Goal: Task Accomplishment & Management: Complete application form

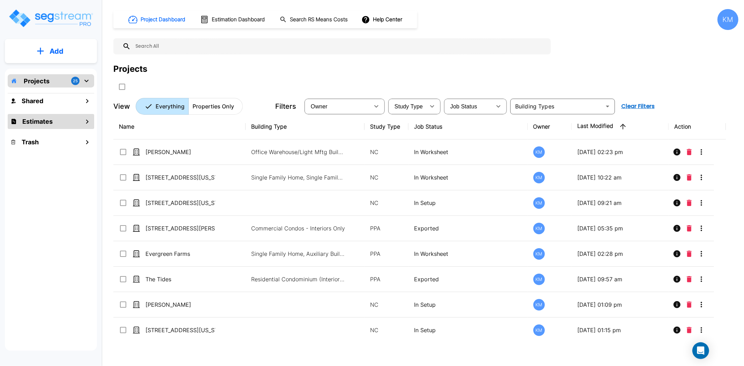
click at [41, 126] on h1 "Estimates" at bounding box center [37, 121] width 30 height 9
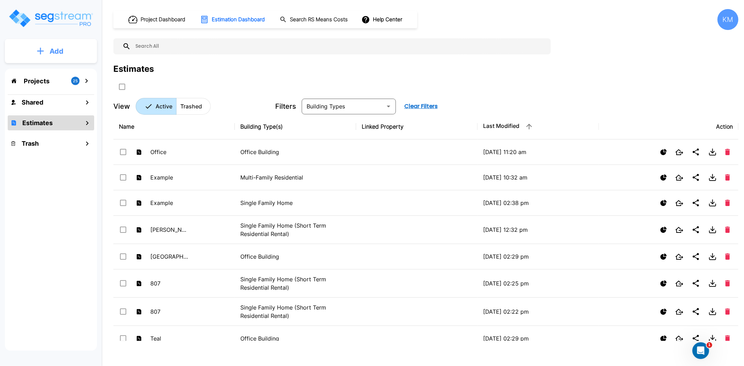
click at [47, 54] on button "Add" at bounding box center [51, 51] width 92 height 20
click at [50, 107] on p "Add Estimate" at bounding box center [55, 110] width 36 height 8
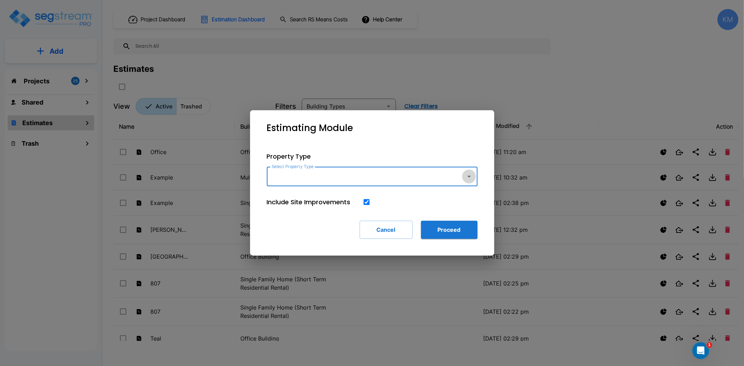
click at [469, 180] on icon "button" at bounding box center [469, 176] width 8 height 8
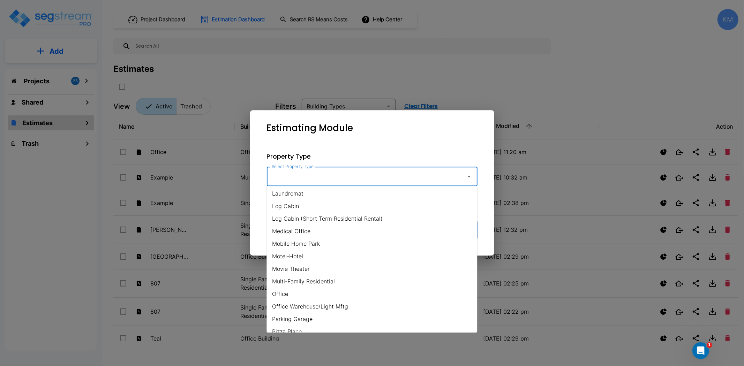
scroll to position [465, 0]
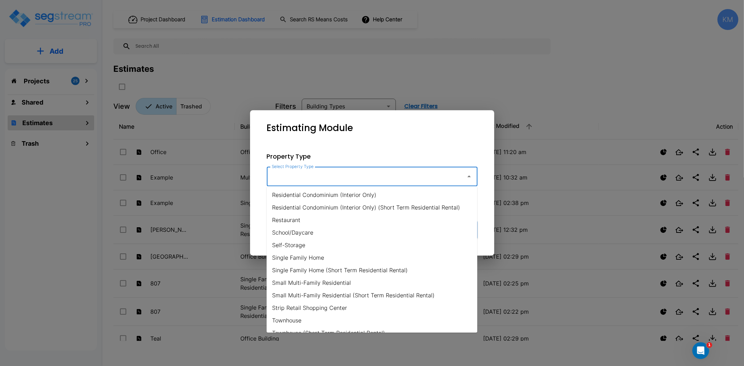
click at [321, 257] on li "Single Family Home" at bounding box center [372, 258] width 211 height 13
type input "Single Family Home"
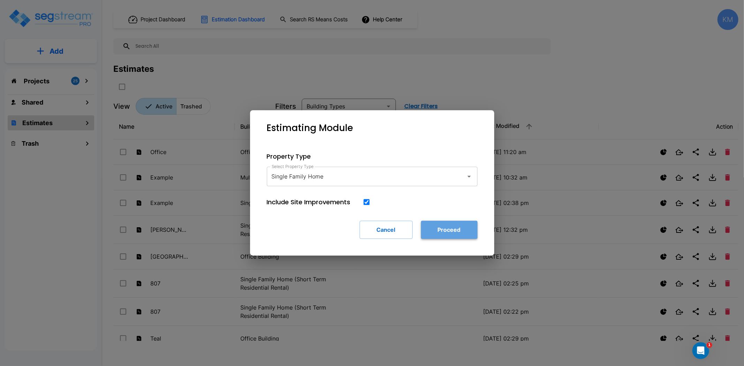
click at [458, 229] on button "Proceed" at bounding box center [449, 230] width 57 height 18
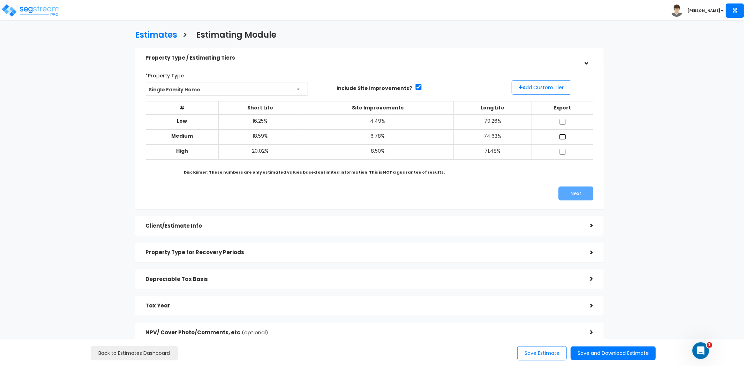
click at [561, 135] on input "checkbox" at bounding box center [562, 137] width 7 height 6
checkbox input "true"
click at [574, 191] on button "Next" at bounding box center [576, 194] width 35 height 14
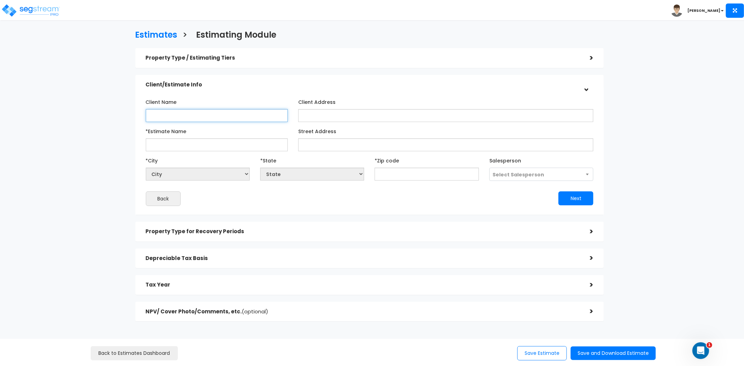
click at [198, 116] on input "Client Name" at bounding box center [217, 115] width 142 height 13
type input "Galloway"
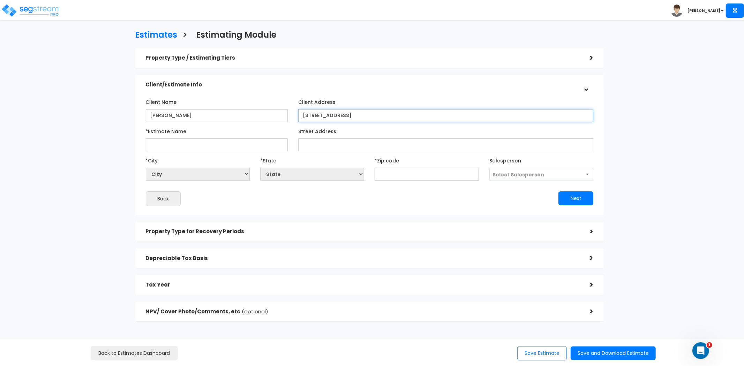
type input "[STREET_ADDRESS]"
click at [371, 114] on input "[STREET_ADDRESS]" at bounding box center [445, 115] width 295 height 13
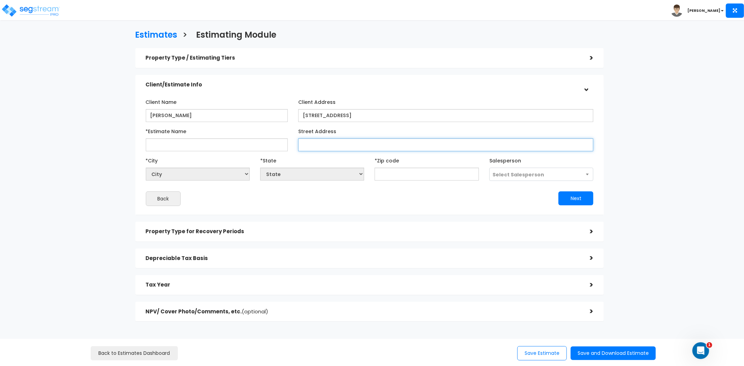
click at [335, 148] on input "Street Address" at bounding box center [445, 145] width 295 height 13
type input "188 Fellowship Drive"
click at [231, 144] on input "*Estimate Name" at bounding box center [217, 145] width 142 height 13
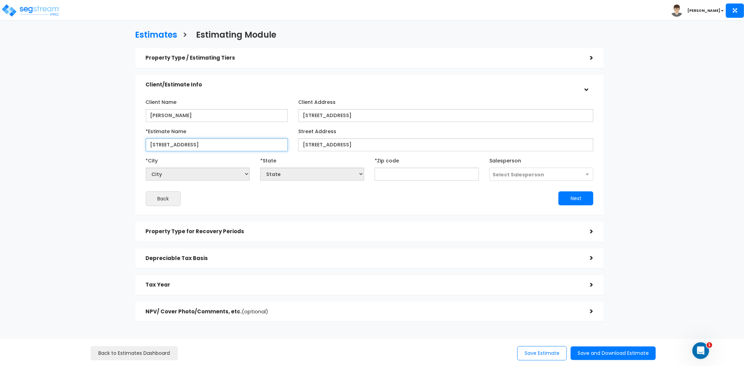
type input "188 Fellowship Drive"
select select "National Average"
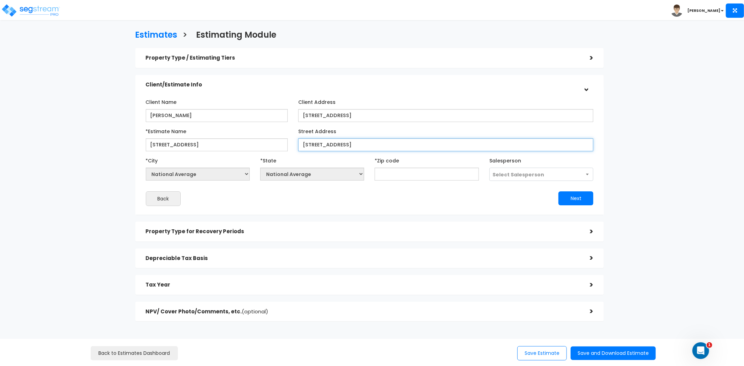
click at [356, 144] on input "188 Fellowship Drive" at bounding box center [445, 145] width 295 height 13
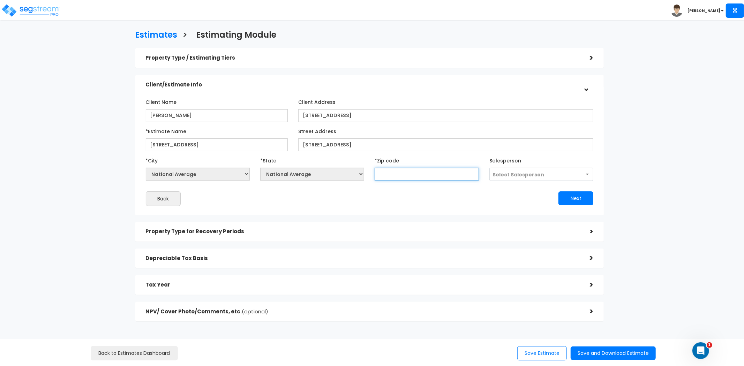
click at [431, 175] on input "text" at bounding box center [427, 174] width 104 height 13
type input "19"
select select "NY"
type input "199"
select select "DE"
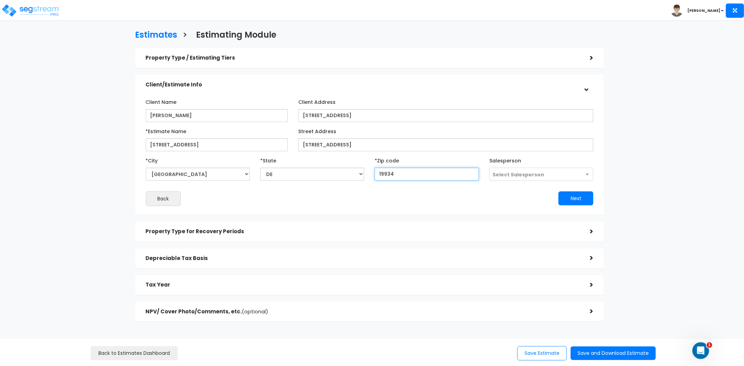
type input "19934"
click at [576, 198] on button "Next" at bounding box center [576, 199] width 35 height 14
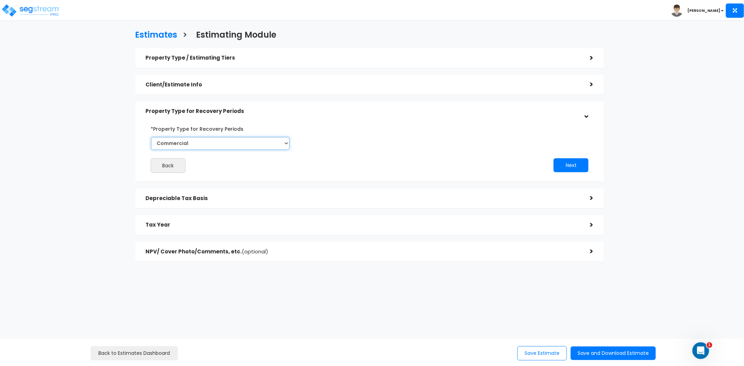
click at [204, 142] on select "Commercial Residential" at bounding box center [220, 143] width 139 height 13
select select "Residential"
click at [151, 137] on select "Commercial Residential" at bounding box center [220, 143] width 139 height 13
click at [564, 162] on button "Next" at bounding box center [571, 165] width 35 height 14
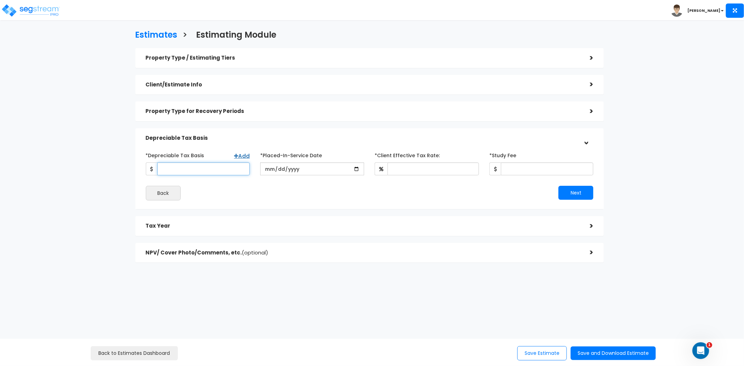
click at [218, 169] on input "*Depreciable Tax Basis" at bounding box center [203, 169] width 92 height 13
click at [692, 349] on div "Open Intercom Messenger" at bounding box center [699, 349] width 23 height 23
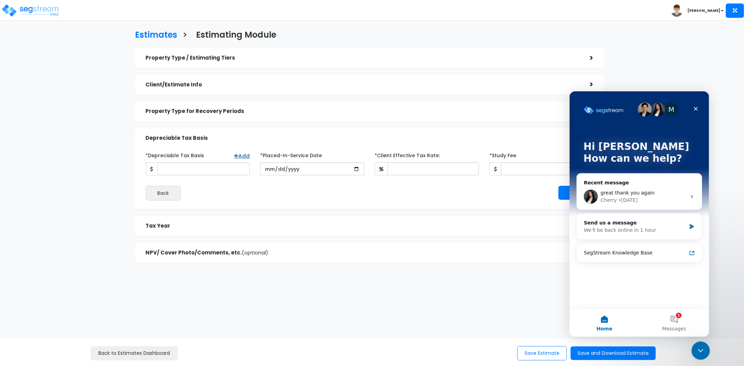
click at [696, 348] on icon "Close Intercom Messenger" at bounding box center [700, 350] width 8 height 8
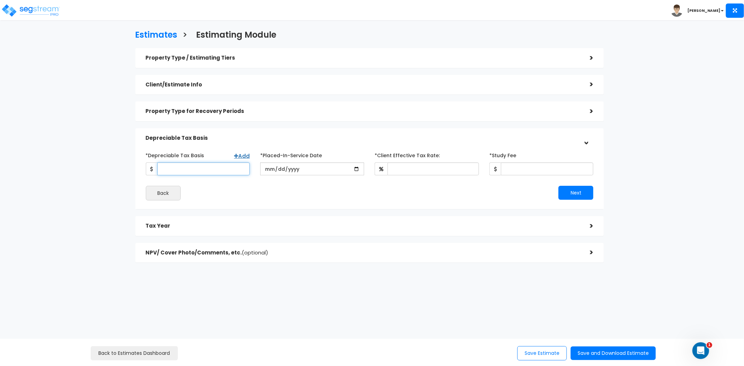
click at [193, 170] on input "*Depreciable Tax Basis" at bounding box center [203, 169] width 92 height 13
click at [200, 168] on input "*Depreciable Tax Basis" at bounding box center [203, 169] width 92 height 13
type input "177,913"
type input "2020-06-08"
click at [393, 192] on div "Next" at bounding box center [483, 193] width 229 height 14
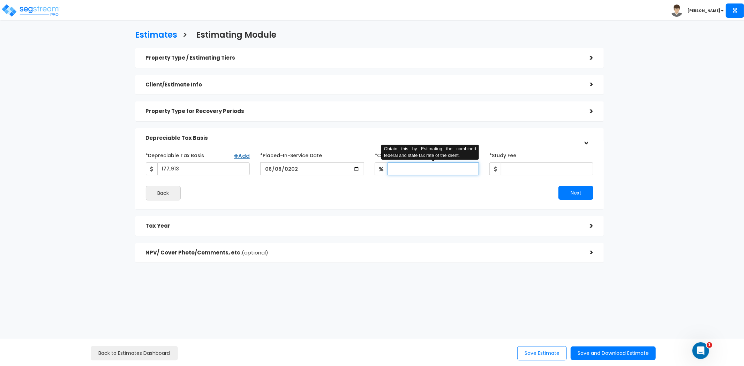
click at [416, 173] on input "*Client Effective Tax Rate:" at bounding box center [433, 169] width 91 height 13
click at [264, 224] on h5 "Tax Year" at bounding box center [363, 226] width 434 height 6
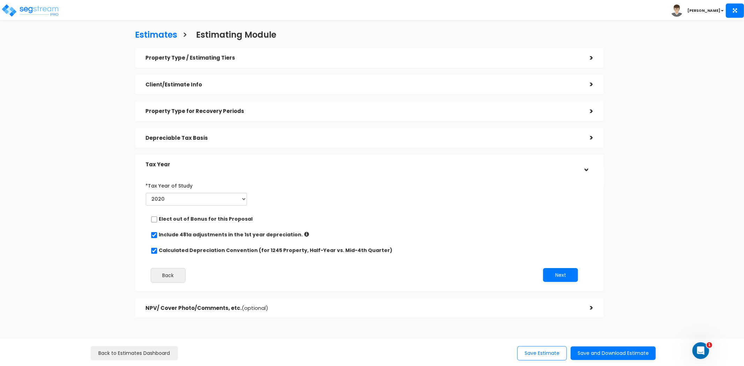
click at [245, 135] on h5 "Depreciable Tax Basis" at bounding box center [363, 138] width 434 height 6
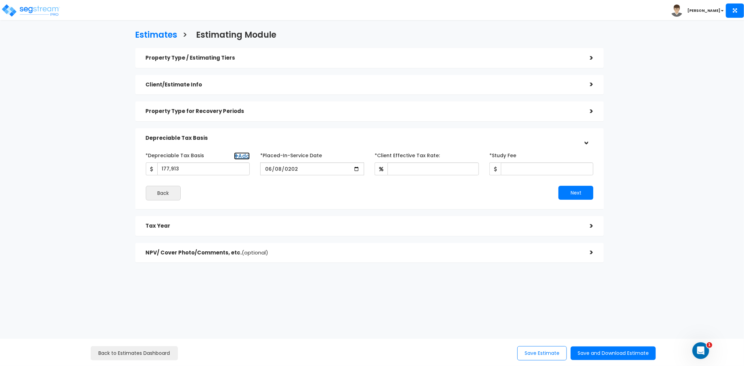
click at [238, 152] on link "Add" at bounding box center [242, 155] width 16 height 7
select select
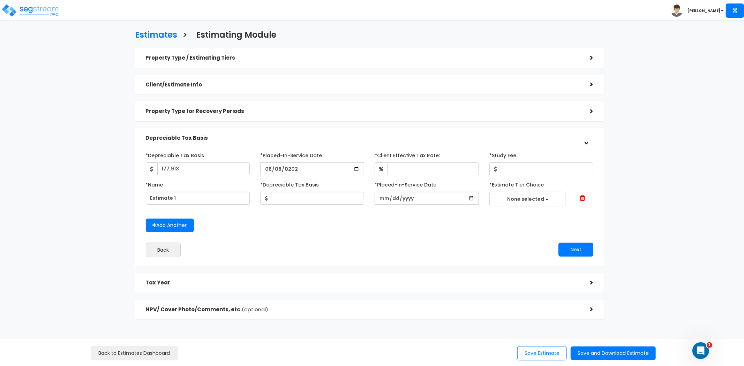
click at [583, 198] on span at bounding box center [583, 198] width 6 height 7
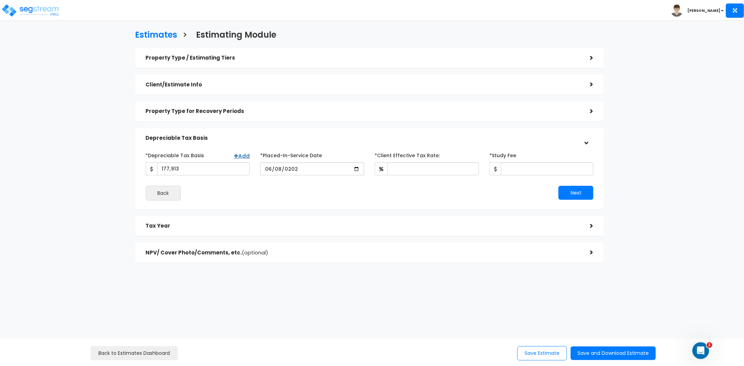
click at [266, 116] on div "Property Type for Recovery Periods" at bounding box center [363, 111] width 434 height 13
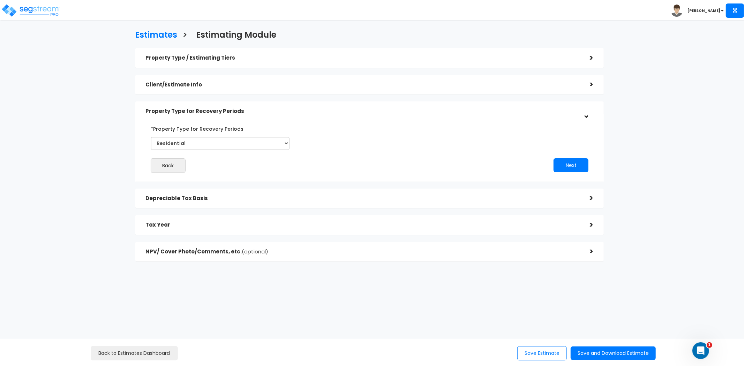
click at [231, 196] on h5 "Depreciable Tax Basis" at bounding box center [363, 199] width 434 height 6
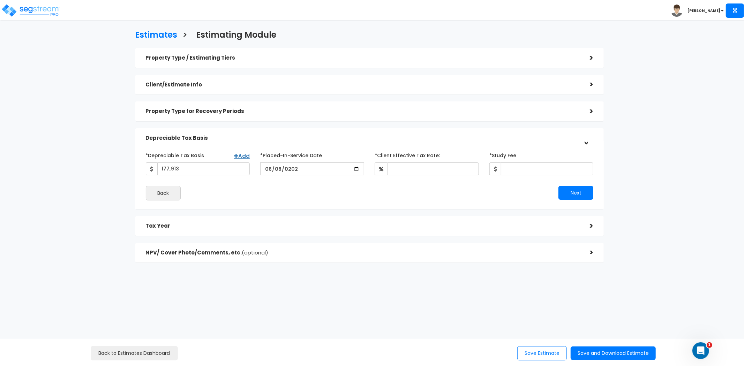
click at [285, 113] on h5 "Property Type for Recovery Periods" at bounding box center [363, 112] width 434 height 6
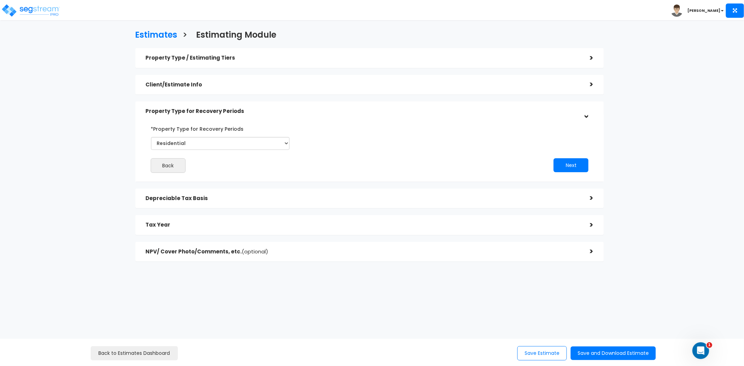
click at [294, 87] on h5 "Client/Estimate Info" at bounding box center [363, 85] width 434 height 6
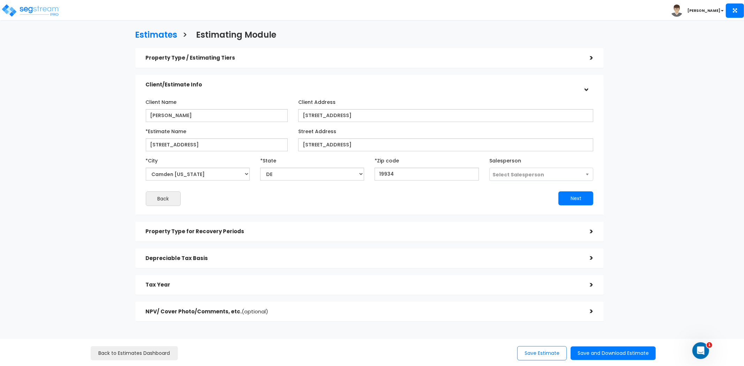
click at [298, 60] on h5 "Property Type / Estimating Tiers" at bounding box center [363, 58] width 434 height 6
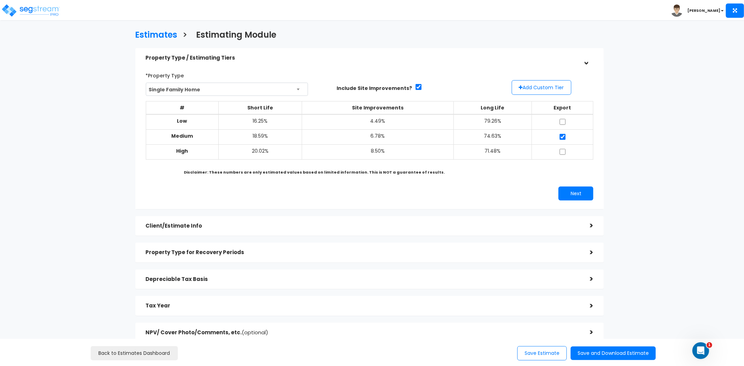
click at [330, 283] on div "Depreciable Tax Basis" at bounding box center [363, 279] width 434 height 13
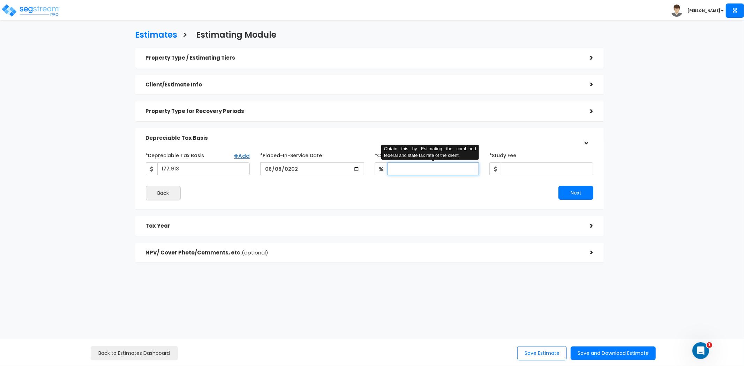
click at [457, 168] on input "*Client Effective Tax Rate:" at bounding box center [433, 169] width 91 height 13
click at [446, 167] on input "*Client Effective Tax Rate:" at bounding box center [433, 169] width 91 height 13
type input "1"
type input "22"
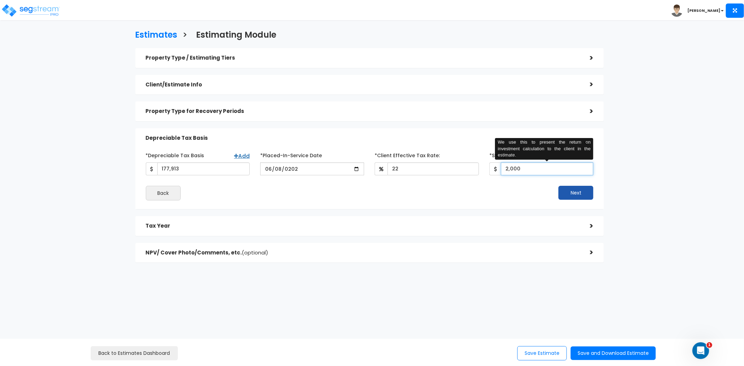
type input "2,000"
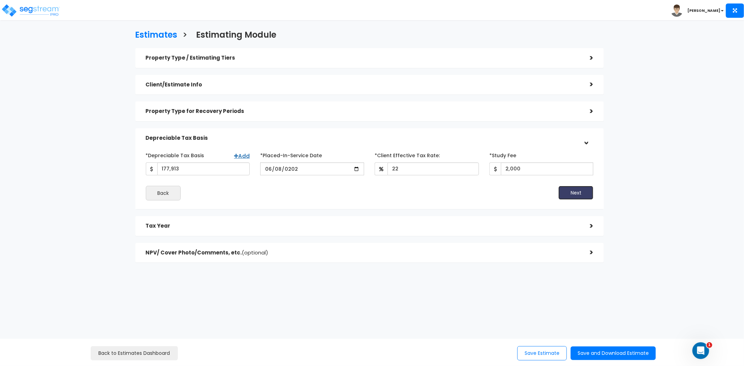
click at [576, 197] on button "Next" at bounding box center [576, 193] width 35 height 14
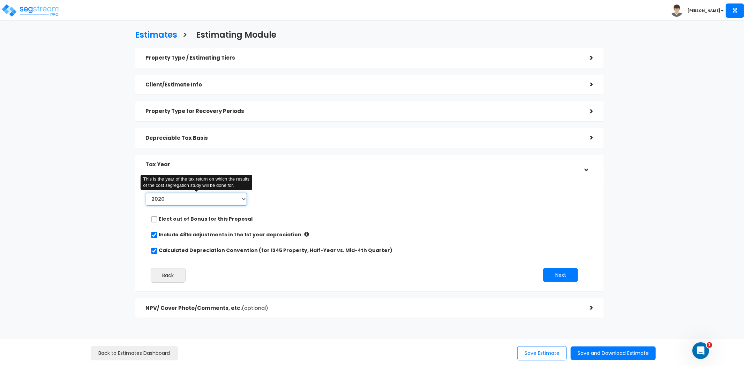
click at [223, 202] on select "2020 2021 2022 2023 2024 2025 2026" at bounding box center [197, 199] width 102 height 13
select select "2025"
click at [146, 193] on select "2020 2021 2022 2023 2024 2025 2026" at bounding box center [197, 199] width 102 height 13
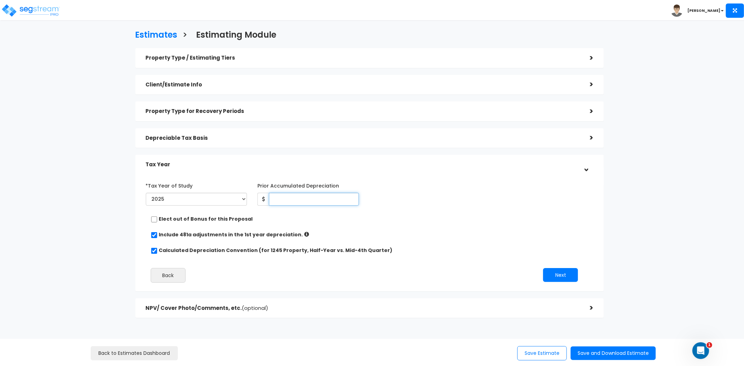
click at [298, 197] on input "Prior Accumulated Depreciation" at bounding box center [314, 199] width 90 height 13
click at [307, 197] on input "Prior Accumulated Depreciation" at bounding box center [314, 199] width 90 height 13
type input "29,383"
click at [278, 131] on div "Depreciable Tax Basis >" at bounding box center [369, 138] width 469 height 20
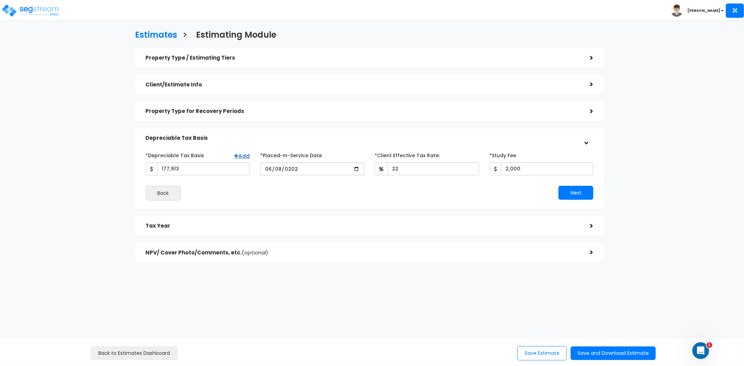
click at [258, 229] on h5 "Tax Year" at bounding box center [363, 226] width 434 height 6
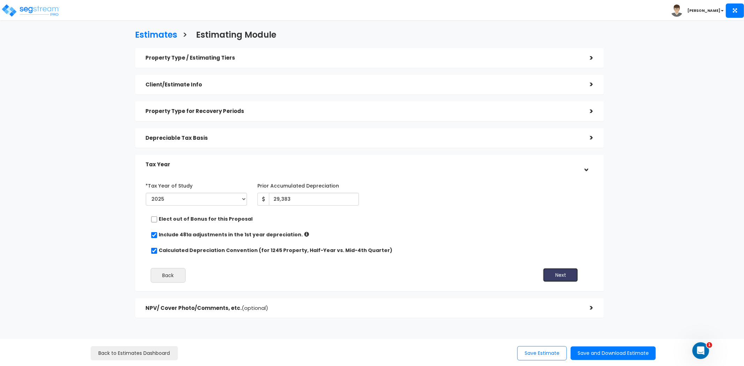
click at [572, 273] on button "Next" at bounding box center [560, 275] width 35 height 14
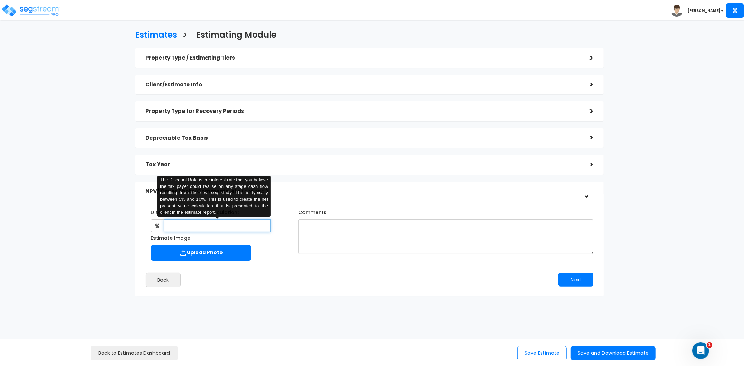
click at [215, 228] on input "text" at bounding box center [217, 225] width 107 height 13
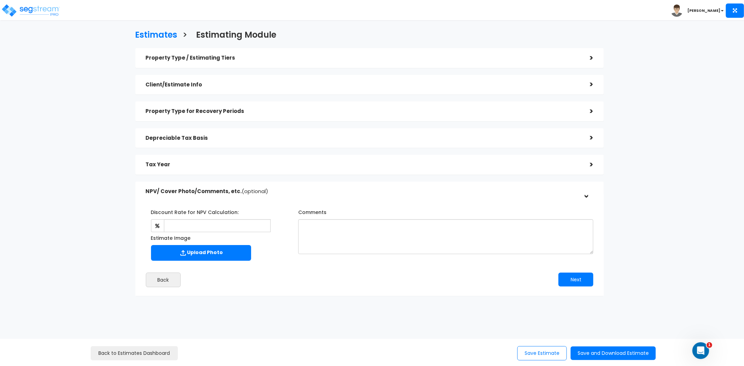
click at [404, 192] on h5 "NPV/ Cover Photo/Comments, etc. (optional)" at bounding box center [363, 192] width 434 height 6
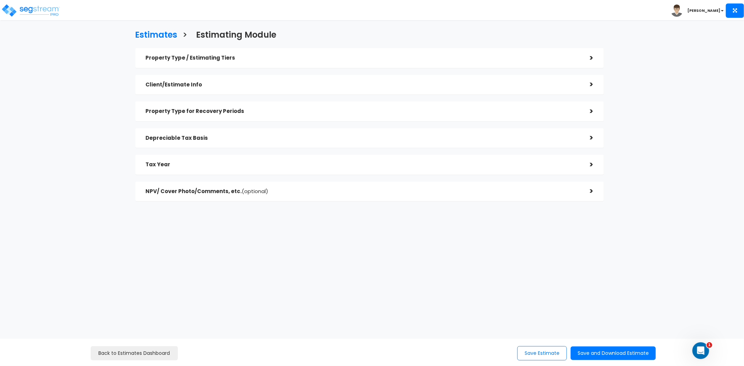
click at [446, 193] on h5 "NPV/ Cover Photo/Comments, etc. (optional)" at bounding box center [363, 192] width 434 height 6
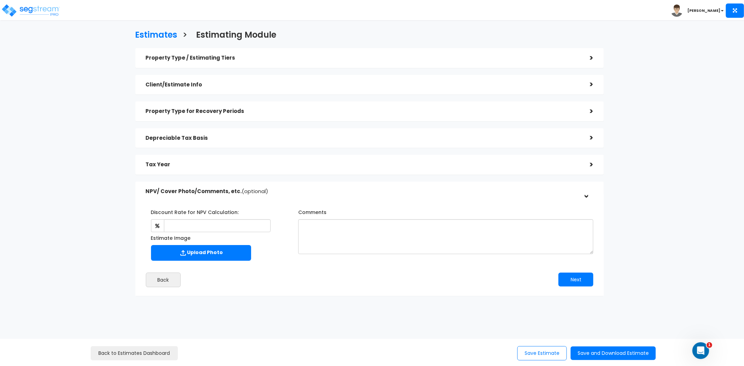
click at [386, 163] on h5 "Tax Year" at bounding box center [363, 165] width 434 height 6
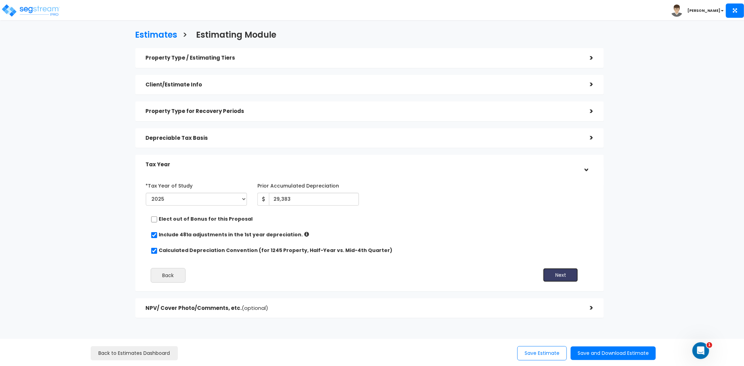
click at [552, 274] on button "Next" at bounding box center [560, 275] width 35 height 14
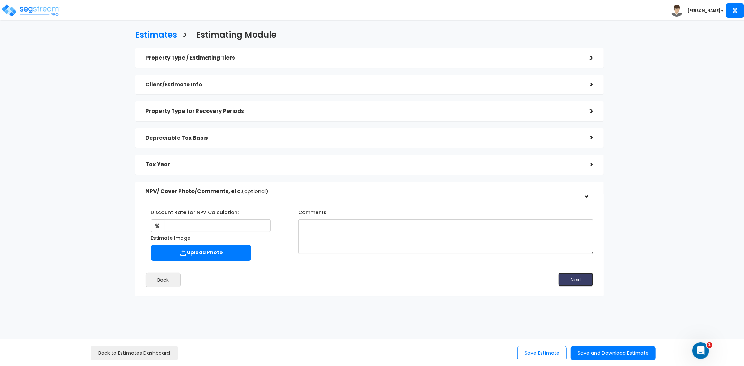
click at [575, 278] on button "Next" at bounding box center [576, 280] width 35 height 14
click at [578, 279] on button "Next" at bounding box center [576, 280] width 35 height 14
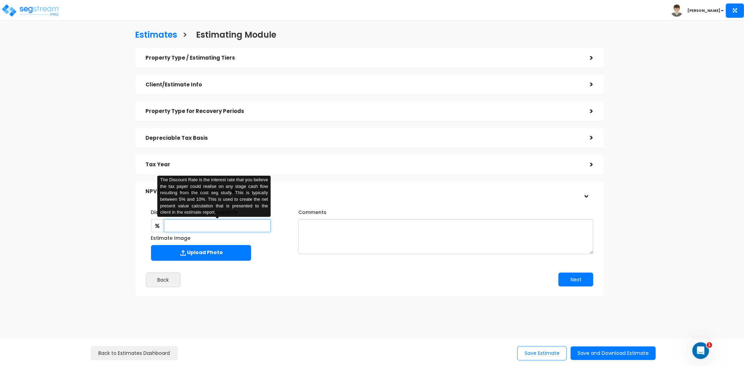
click at [197, 222] on input "text" at bounding box center [217, 225] width 107 height 13
type input "7"
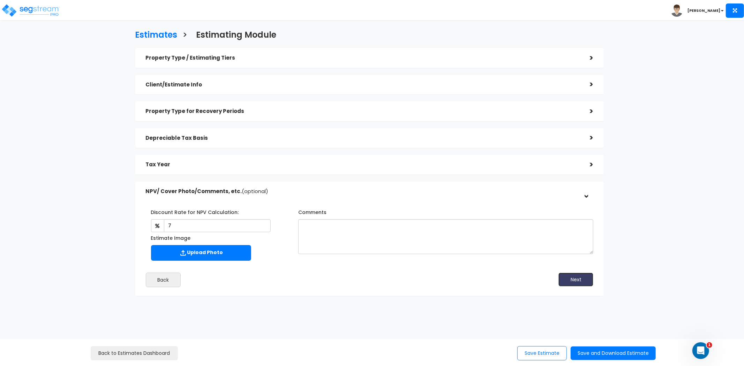
click at [577, 278] on button "Next" at bounding box center [576, 280] width 35 height 14
click at [614, 353] on button "Save and Download Estimate" at bounding box center [613, 354] width 85 height 14
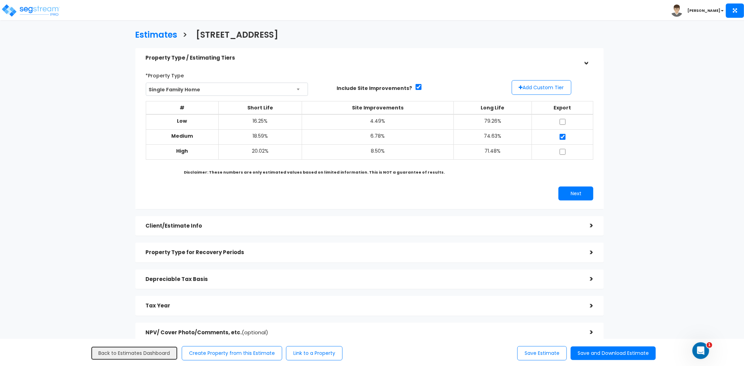
click at [158, 354] on link "Back to Estimates Dashboard" at bounding box center [134, 353] width 87 height 14
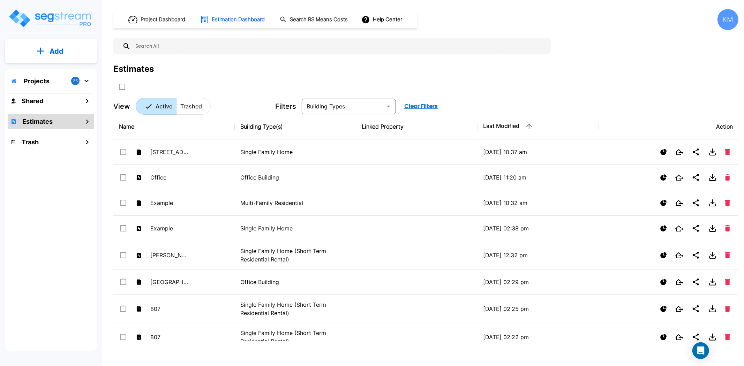
click at [57, 50] on p "Add" at bounding box center [57, 51] width 14 height 10
click at [52, 112] on p "Add Estimate" at bounding box center [55, 110] width 36 height 8
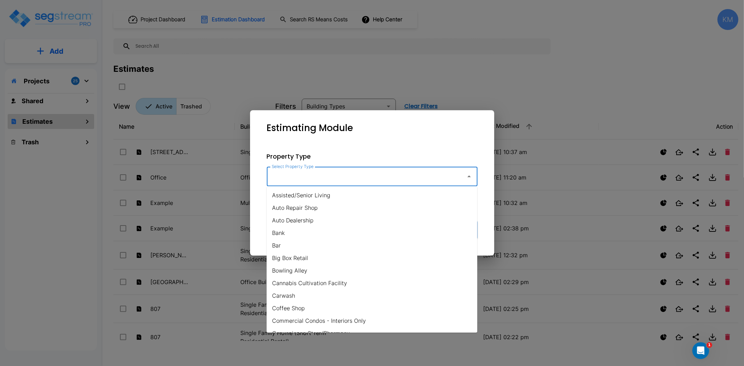
click at [373, 183] on input "Select Property Type" at bounding box center [364, 176] width 189 height 13
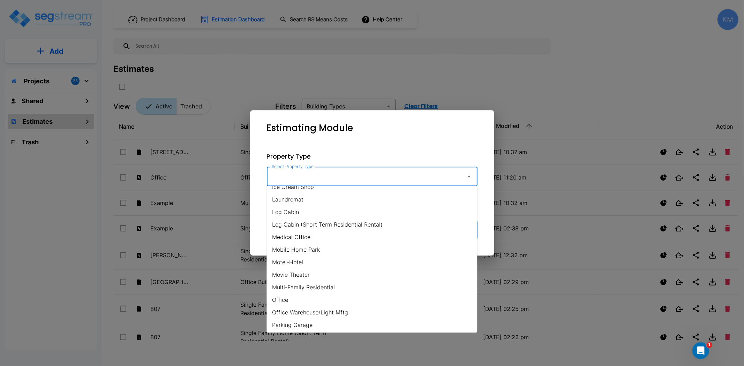
scroll to position [465, 0]
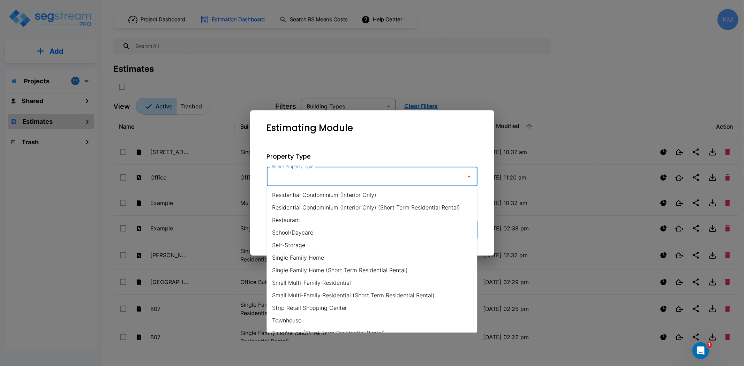
click at [316, 261] on li "Single Family Home" at bounding box center [372, 258] width 211 height 13
type input "Single Family Home"
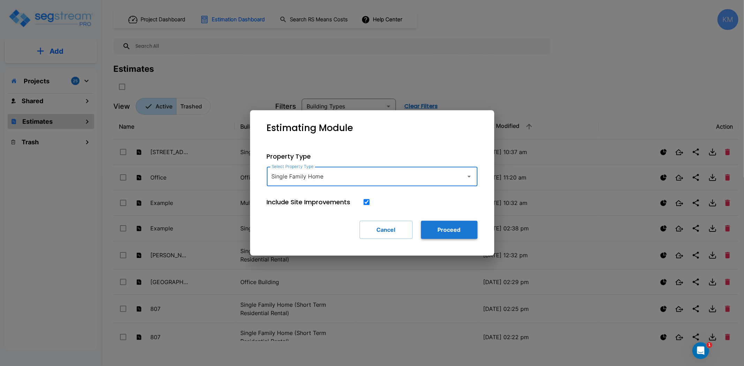
click at [439, 228] on button "Proceed" at bounding box center [449, 230] width 57 height 18
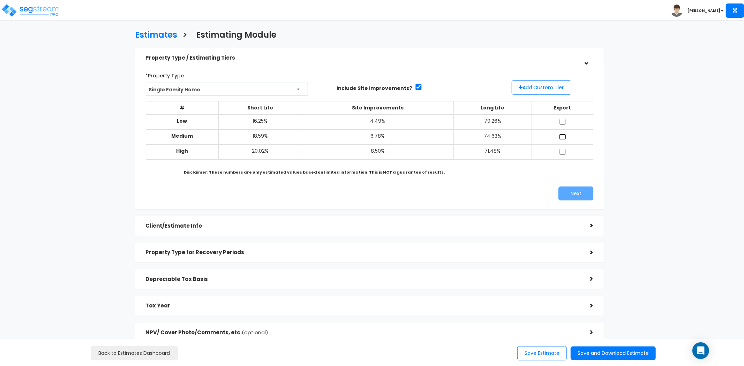
click at [563, 136] on input "checkbox" at bounding box center [562, 137] width 7 height 6
checkbox input "true"
click at [577, 194] on button "Next" at bounding box center [576, 194] width 35 height 14
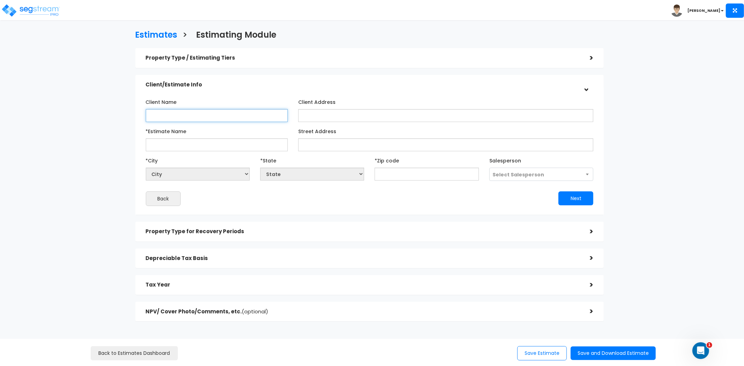
click at [247, 115] on input "Client Name" at bounding box center [217, 115] width 142 height 13
type input "[PERSON_NAME]"
click at [322, 113] on input "Client Address" at bounding box center [445, 115] width 295 height 13
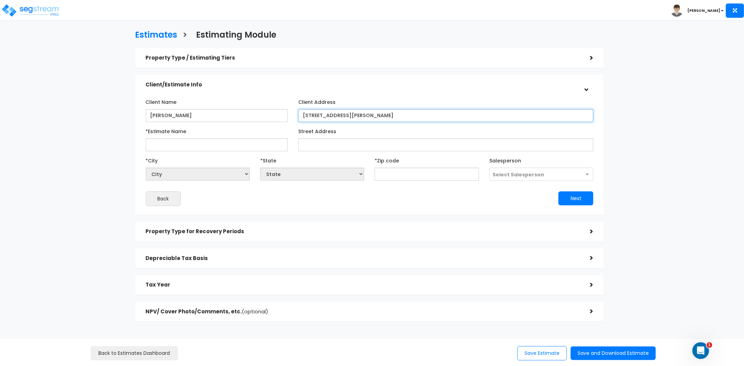
type input "[STREET_ADDRESS][PERSON_NAME]"
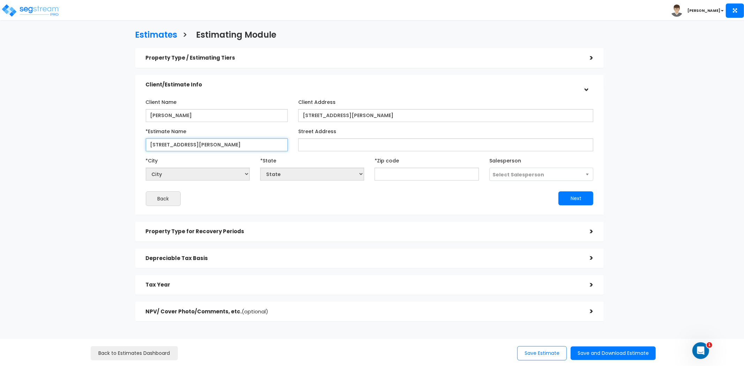
type input "[STREET_ADDRESS][PERSON_NAME]"
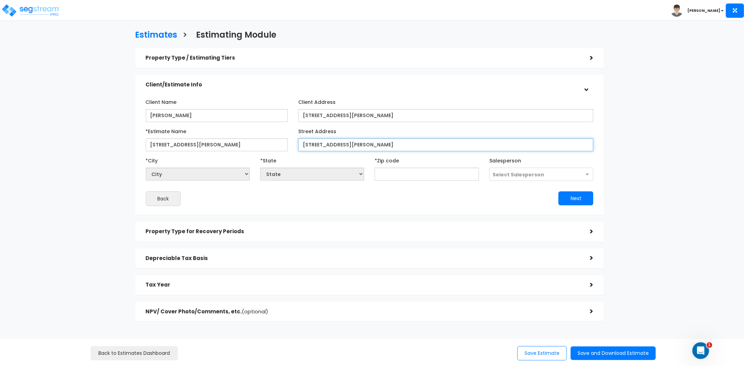
type input "[STREET_ADDRESS][PERSON_NAME]"
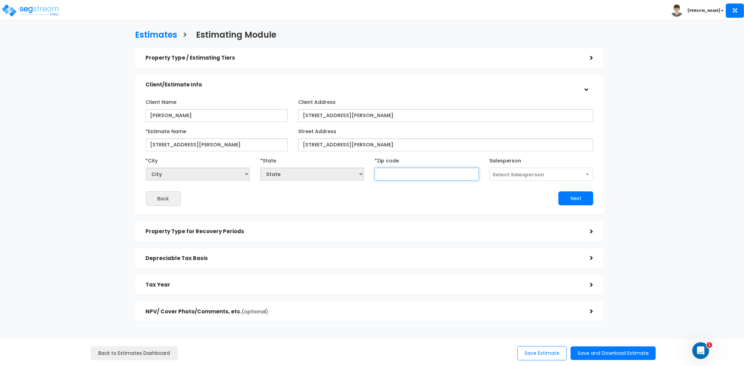
select select "National Average"
click at [411, 173] on input "text" at bounding box center [427, 174] width 104 height 13
type input "199"
select select "PA"
type input "19904"
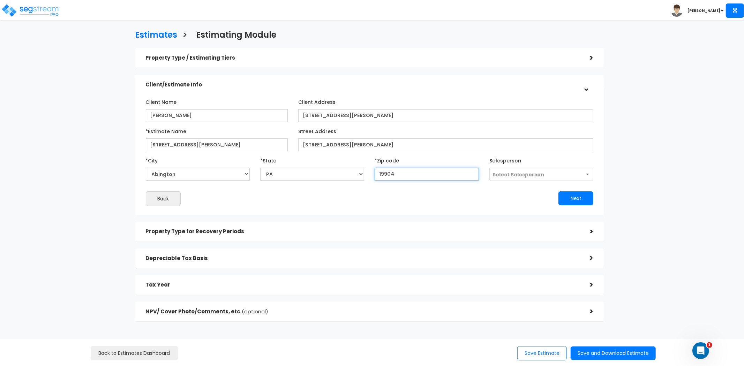
select select "DE"
type input "19904"
click at [574, 199] on button "Next" at bounding box center [576, 199] width 35 height 14
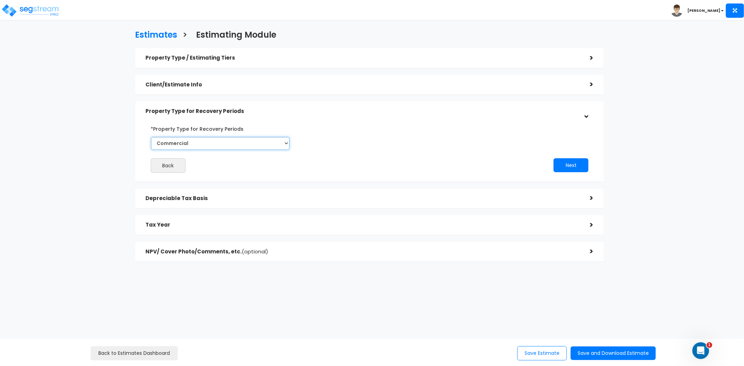
click at [224, 141] on select "Commercial Residential" at bounding box center [220, 143] width 139 height 13
select select "Residential"
click at [151, 137] on select "Commercial Residential" at bounding box center [220, 143] width 139 height 13
click at [561, 163] on button "Next" at bounding box center [571, 165] width 35 height 14
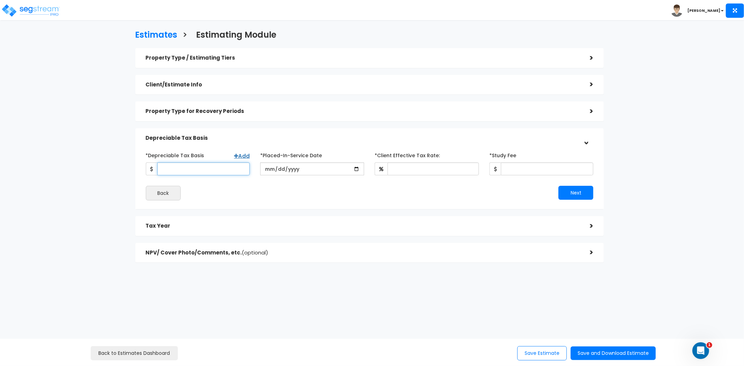
click at [202, 171] on input "*Depreciable Tax Basis" at bounding box center [203, 169] width 92 height 13
click at [216, 174] on input "*Depreciable Tax Basis" at bounding box center [203, 169] width 92 height 13
type input "219,560"
type input "0021-10-22"
click at [276, 169] on input "date" at bounding box center [312, 169] width 104 height 13
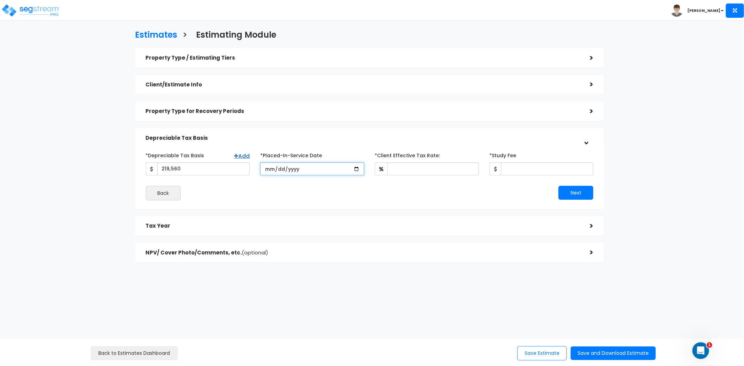
click at [267, 169] on input "date" at bounding box center [312, 169] width 104 height 13
type input "2021-10-22"
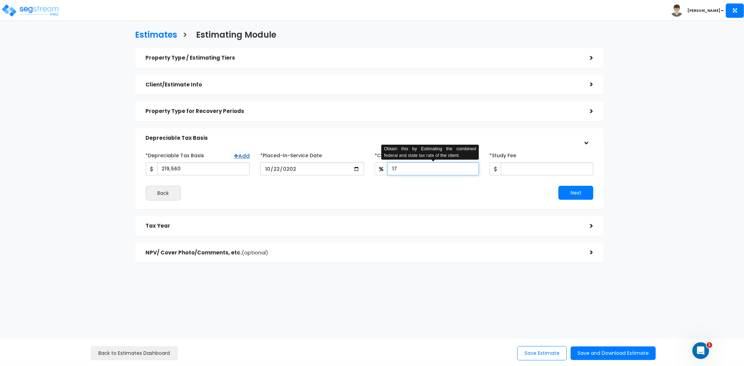
type input "17"
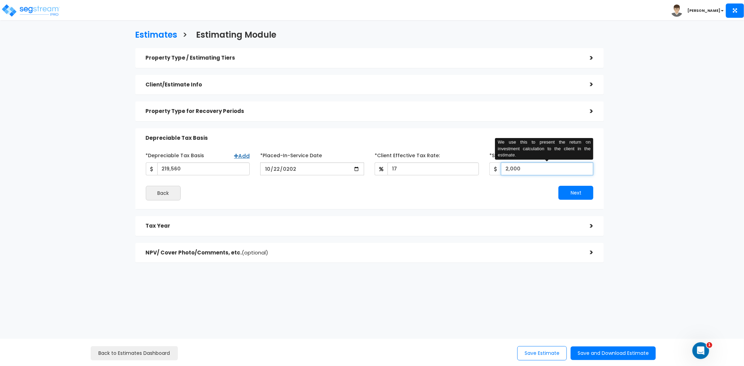
type input "2,000"
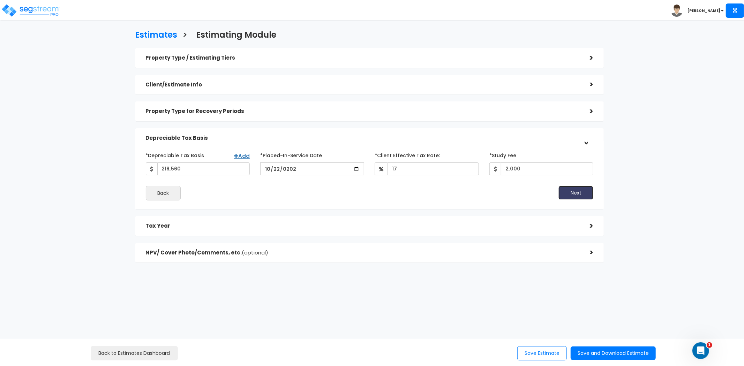
click at [574, 196] on button "Next" at bounding box center [576, 193] width 35 height 14
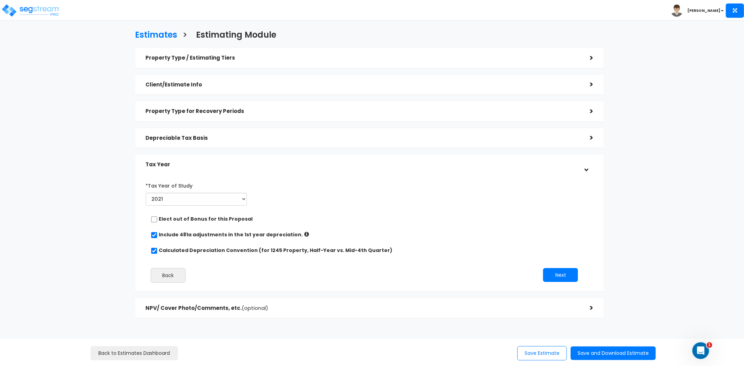
click at [384, 175] on div "*Tax Year of Study 2021 2022 2023 2024 2025 2026 Prior Accumulated Depreciation…" at bounding box center [370, 176] width 458 height 7
click at [566, 275] on button "Next" at bounding box center [560, 275] width 35 height 14
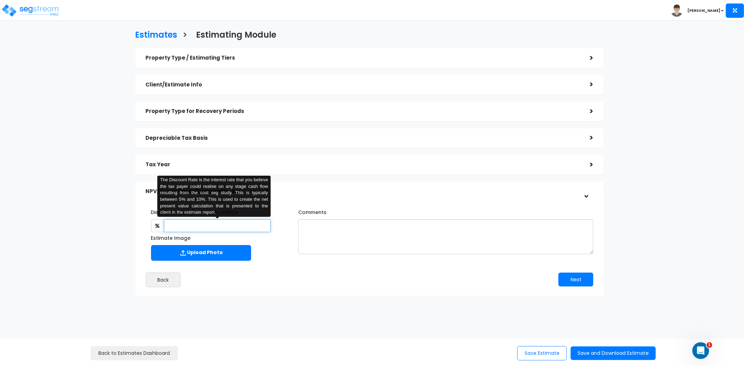
click at [239, 223] on input "text" at bounding box center [217, 225] width 107 height 13
type input "7"
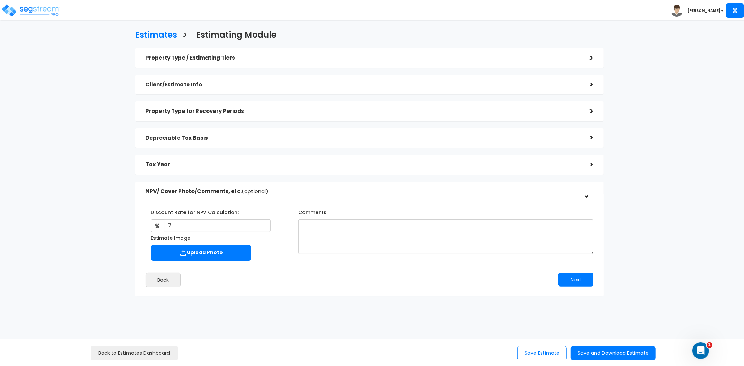
click at [257, 159] on div "Tax Year" at bounding box center [363, 164] width 434 height 13
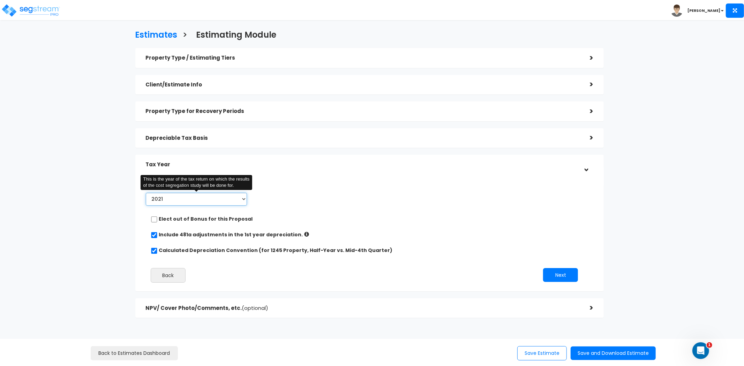
click at [221, 199] on select "2021 2022 2023 2024 2025 2026" at bounding box center [197, 199] width 102 height 13
select select "2025"
click at [146, 193] on select "2021 2022 2023 2024 2025 2026" at bounding box center [197, 199] width 102 height 13
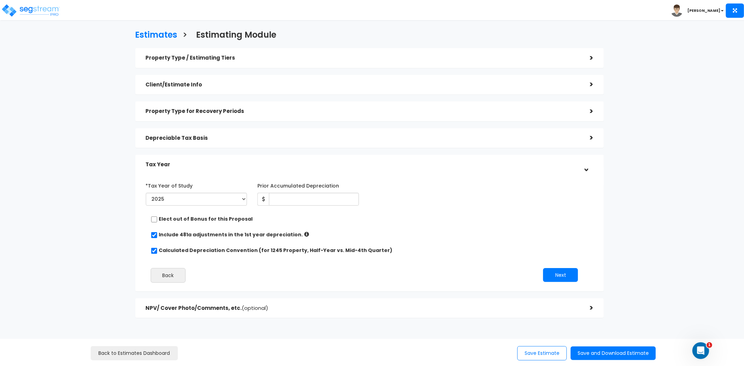
click at [238, 139] on h5 "Depreciable Tax Basis" at bounding box center [363, 138] width 434 height 6
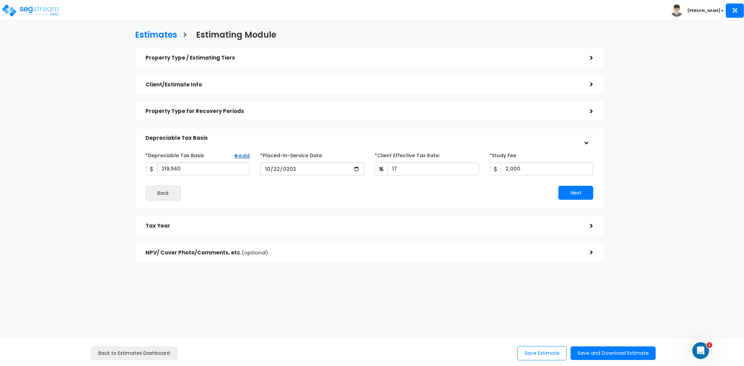
click at [184, 223] on h5 "Tax Year" at bounding box center [363, 226] width 434 height 6
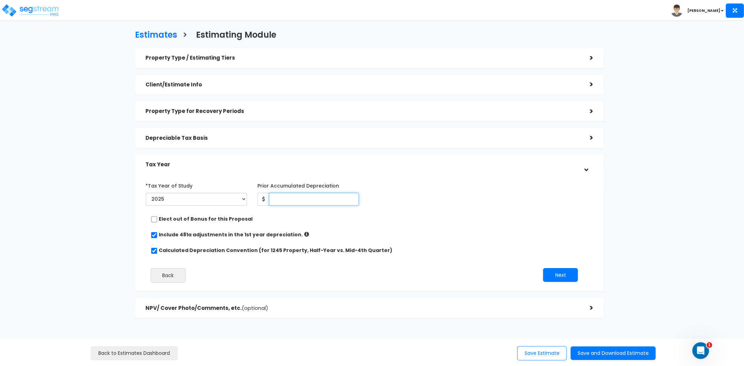
click at [289, 197] on input "Prior Accumulated Depreciation" at bounding box center [314, 199] width 90 height 13
type input "25,615"
click at [558, 274] on button "Next" at bounding box center [560, 275] width 35 height 14
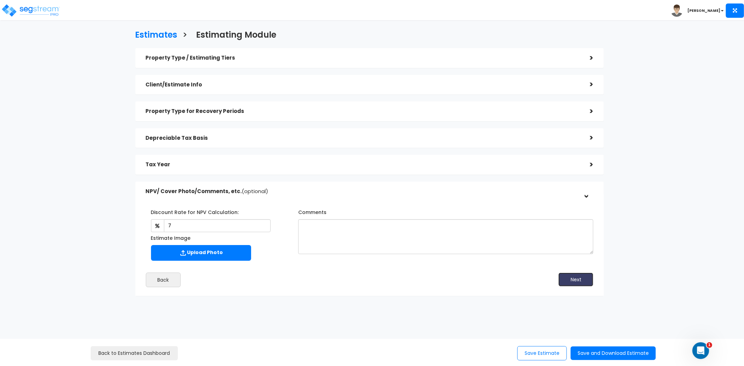
click at [572, 279] on button "Next" at bounding box center [576, 280] width 35 height 14
click at [608, 356] on button "Save and Download Estimate" at bounding box center [613, 354] width 85 height 14
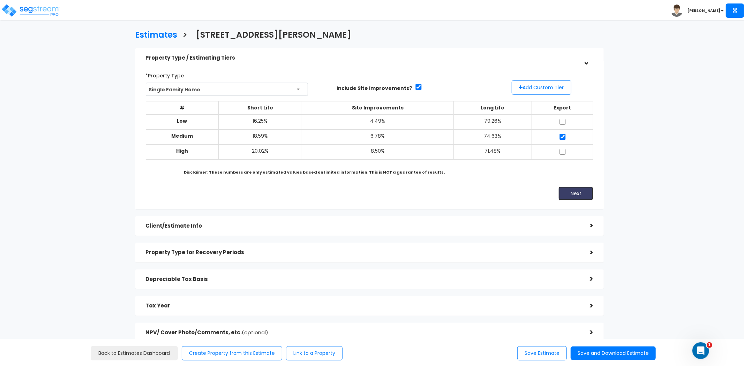
click at [574, 194] on button "Next" at bounding box center [576, 194] width 35 height 14
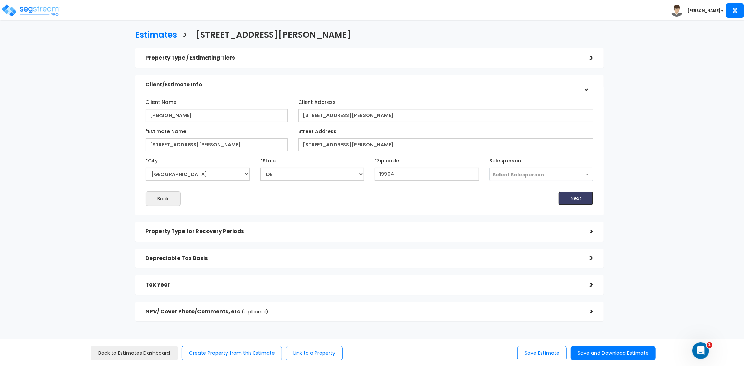
click at [576, 196] on button "Next" at bounding box center [576, 199] width 35 height 14
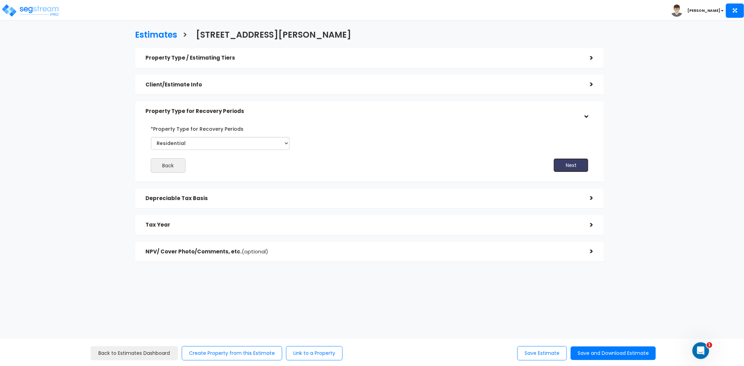
click at [566, 168] on button "Next" at bounding box center [571, 165] width 35 height 14
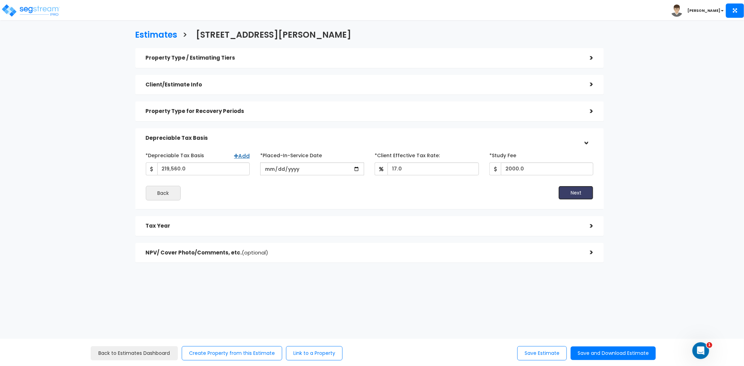
click at [583, 194] on button "Next" at bounding box center [576, 193] width 35 height 14
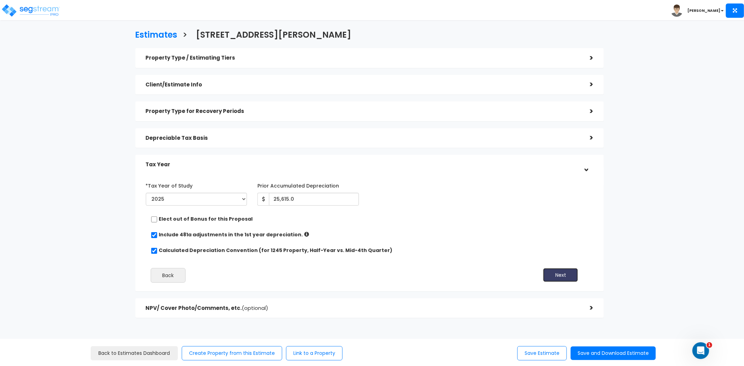
click at [562, 272] on button "Next" at bounding box center [560, 275] width 35 height 14
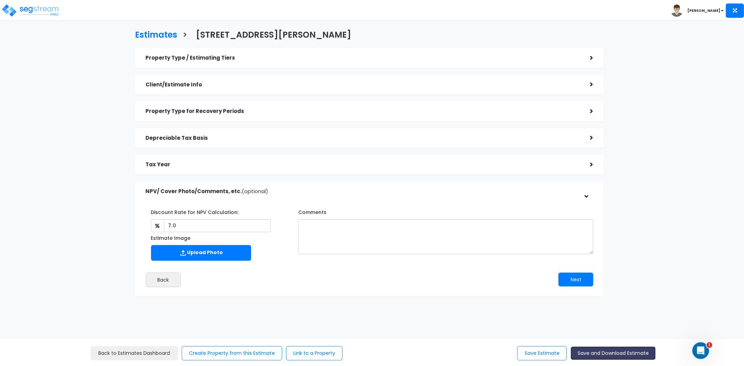
click at [611, 354] on button "Save and Download Estimate" at bounding box center [613, 354] width 85 height 14
click at [116, 353] on link "Back to Estimates Dashboard" at bounding box center [134, 353] width 87 height 14
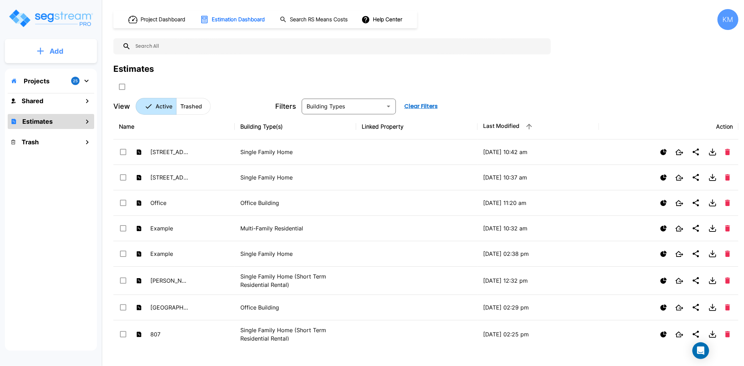
click at [54, 52] on p "Add" at bounding box center [57, 51] width 14 height 10
click at [61, 108] on p "Add Estimate" at bounding box center [55, 110] width 36 height 8
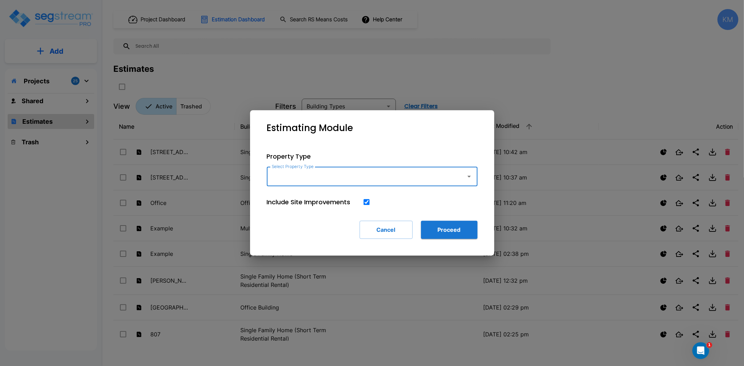
click at [332, 187] on div "Property Type Select Property Type Select Property Type Include Site Improvemen…" at bounding box center [372, 196] width 233 height 110
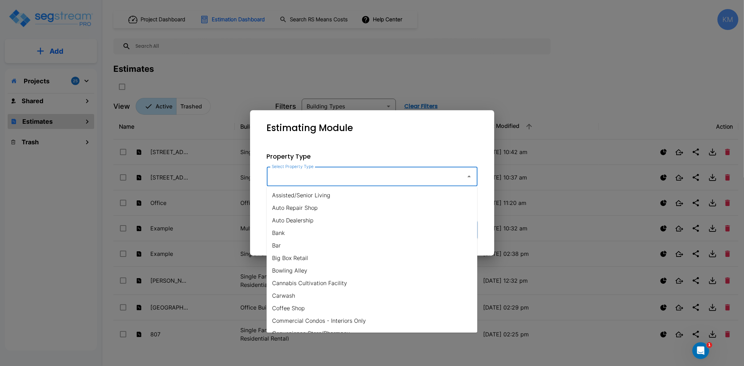
click at [336, 182] on input "Select Property Type" at bounding box center [364, 176] width 189 height 13
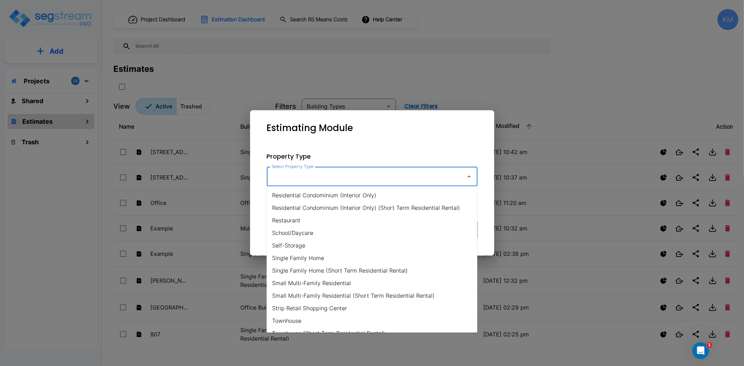
scroll to position [465, 0]
click at [324, 256] on li "Single Family Home" at bounding box center [372, 258] width 211 height 13
type input "Single Family Home"
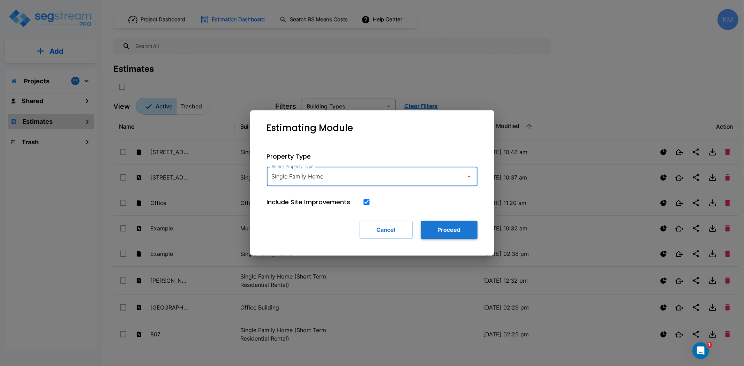
click at [450, 230] on button "Proceed" at bounding box center [449, 230] width 57 height 18
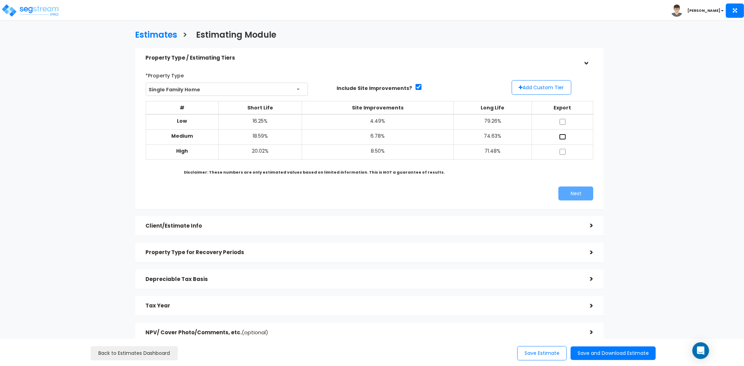
click at [562, 135] on input "checkbox" at bounding box center [562, 137] width 7 height 6
checkbox input "true"
click at [574, 197] on button "Next" at bounding box center [576, 194] width 35 height 14
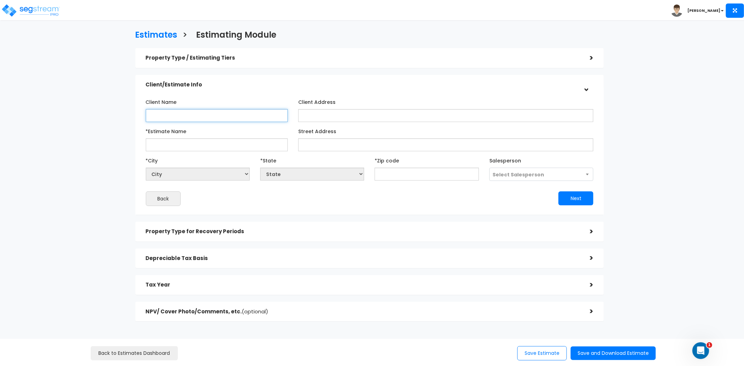
click at [249, 112] on input "Client Name" at bounding box center [217, 115] width 142 height 13
type input "[PERSON_NAME]"
click at [332, 112] on input "Client Address" at bounding box center [445, 115] width 295 height 13
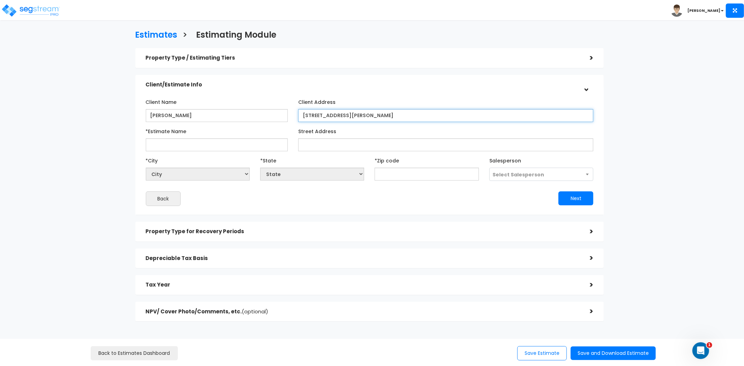
type input "[STREET_ADDRESS][PERSON_NAME]"
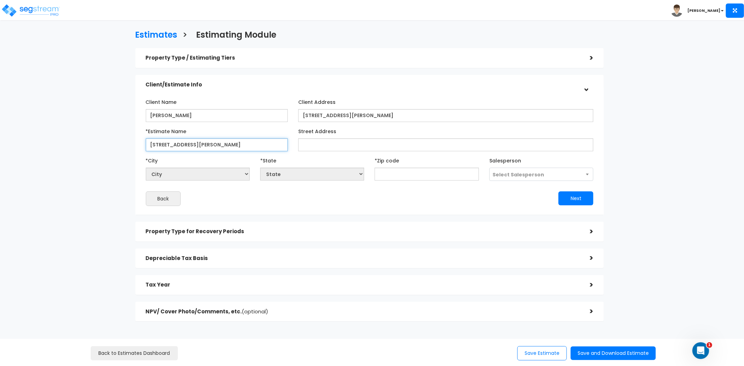
type input "[STREET_ADDRESS][PERSON_NAME]"
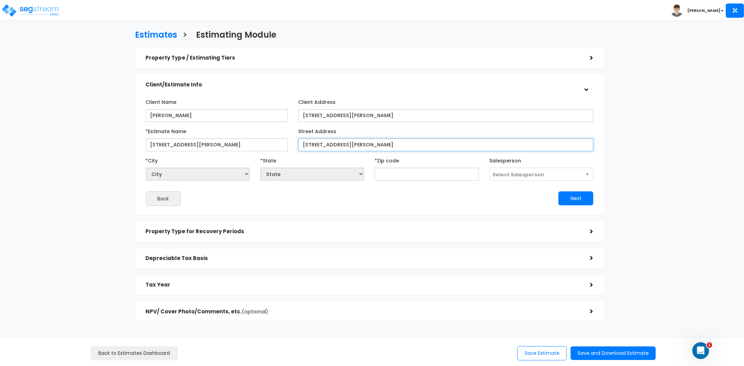
type input "[STREET_ADDRESS][PERSON_NAME]"
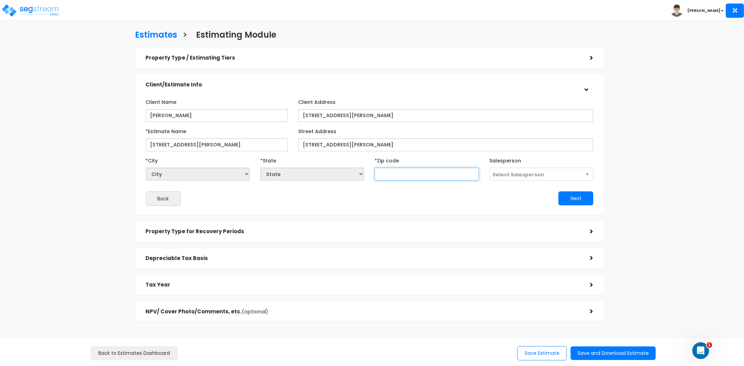
select select "National Average"
click at [428, 175] on input "text" at bounding box center [427, 174] width 104 height 13
type input "199"
select select "DE"
type input "19934"
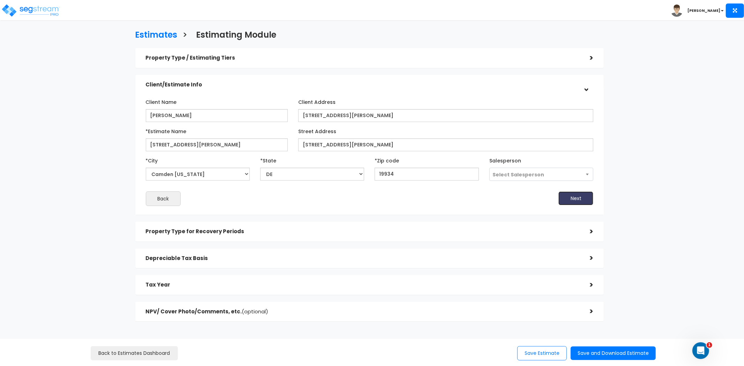
click at [567, 195] on button "Next" at bounding box center [576, 199] width 35 height 14
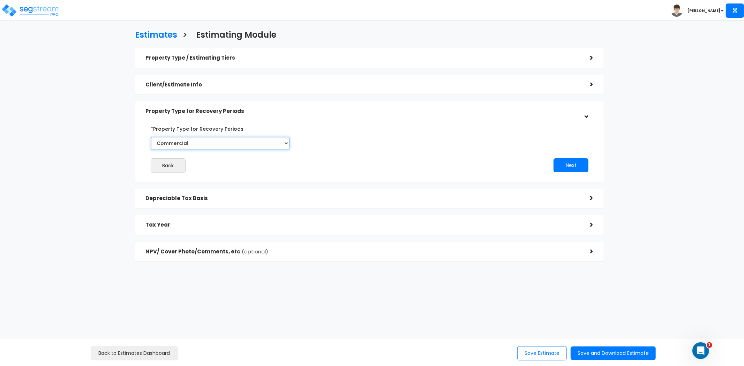
click at [236, 147] on select "Commercial Residential" at bounding box center [220, 143] width 139 height 13
select select "Residential"
click at [151, 137] on select "Commercial Residential" at bounding box center [220, 143] width 139 height 13
click at [570, 164] on button "Next" at bounding box center [571, 165] width 35 height 14
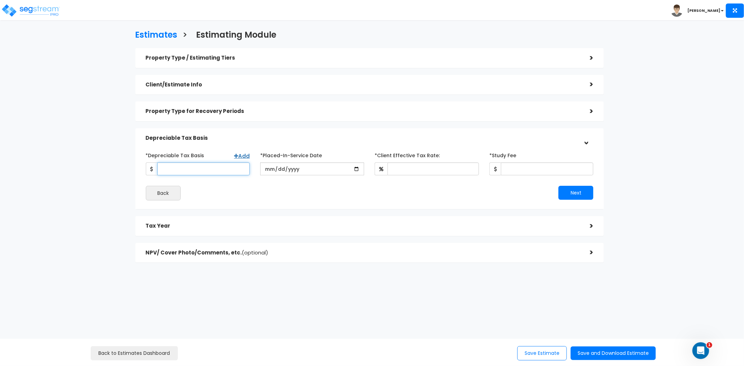
click at [212, 165] on input "*Depreciable Tax Basis" at bounding box center [203, 169] width 92 height 13
click at [216, 171] on input "*Depreciable Tax Basis" at bounding box center [203, 169] width 92 height 13
type input "185,228"
type input "[DATE]"
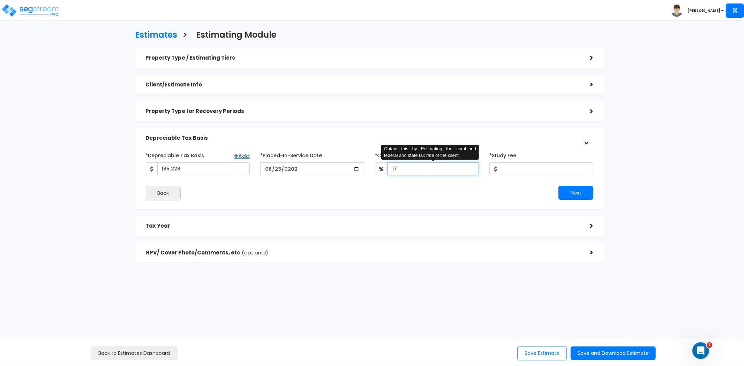
type input "17"
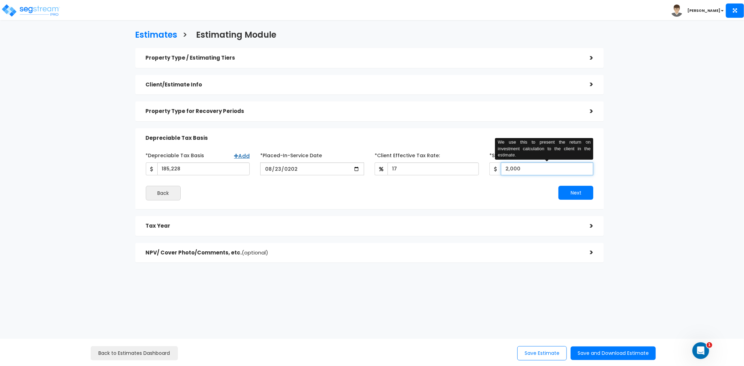
type input "2,000"
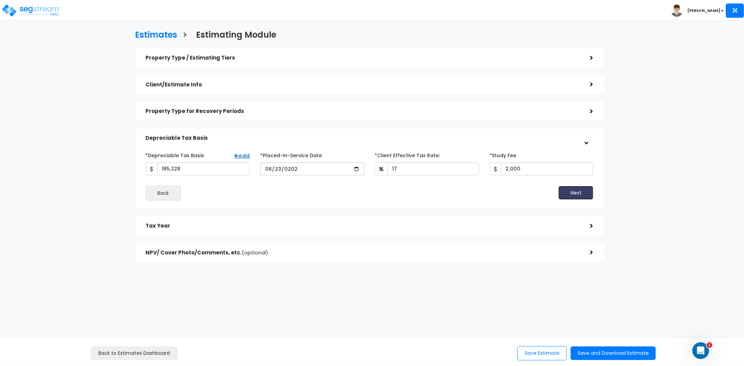
click at [569, 191] on button "Next" at bounding box center [576, 193] width 35 height 14
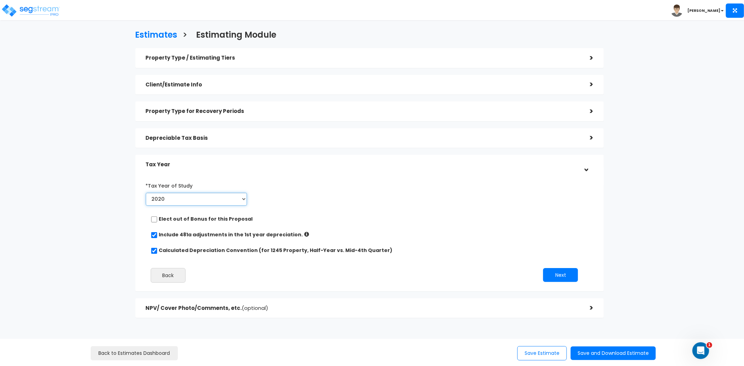
click at [202, 201] on select "2020 2021 2022 2023 2024 2025 2026" at bounding box center [197, 199] width 102 height 13
select select "2025"
click at [146, 193] on select "2020 2021 2022 2023 2024 2025 2026" at bounding box center [197, 199] width 102 height 13
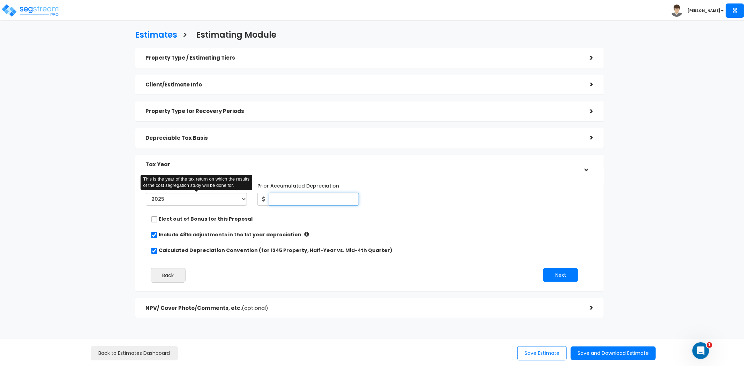
click at [309, 196] on input "Prior Accumulated Depreciation" at bounding box center [314, 199] width 90 height 13
type input "29,469"
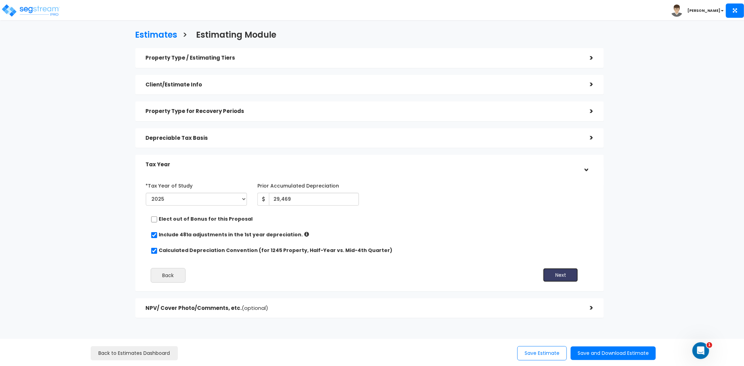
click at [568, 274] on button "Next" at bounding box center [560, 275] width 35 height 14
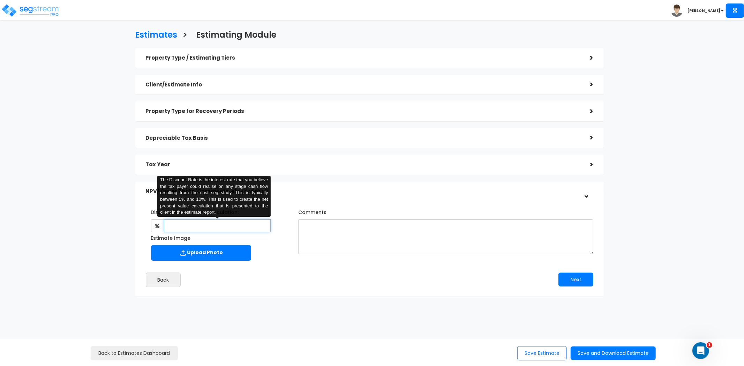
click at [213, 226] on input "text" at bounding box center [217, 225] width 107 height 13
type input "7"
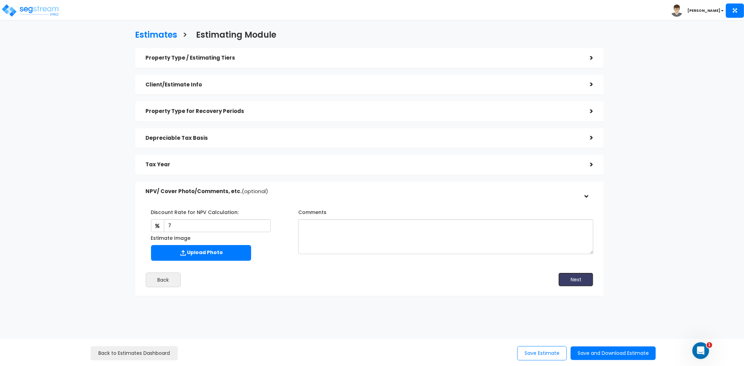
click at [567, 282] on button "Next" at bounding box center [576, 280] width 35 height 14
click at [606, 350] on button "Save and Download Estimate" at bounding box center [613, 354] width 85 height 14
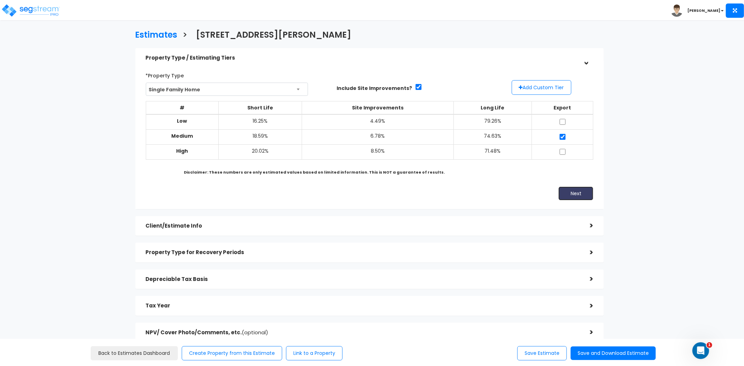
click at [581, 195] on button "Next" at bounding box center [576, 194] width 35 height 14
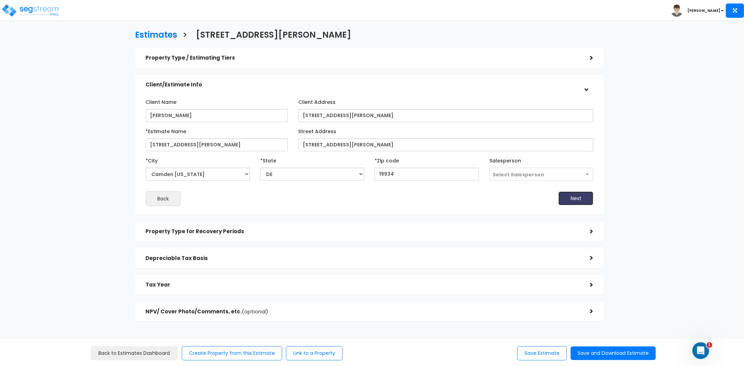
click at [580, 199] on button "Next" at bounding box center [576, 199] width 35 height 14
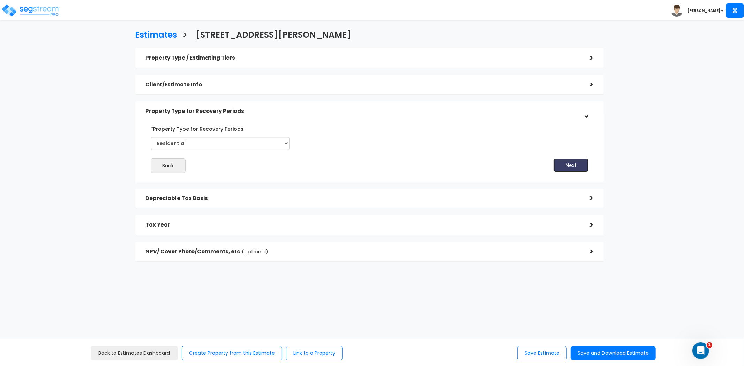
click at [577, 169] on button "Next" at bounding box center [571, 165] width 35 height 14
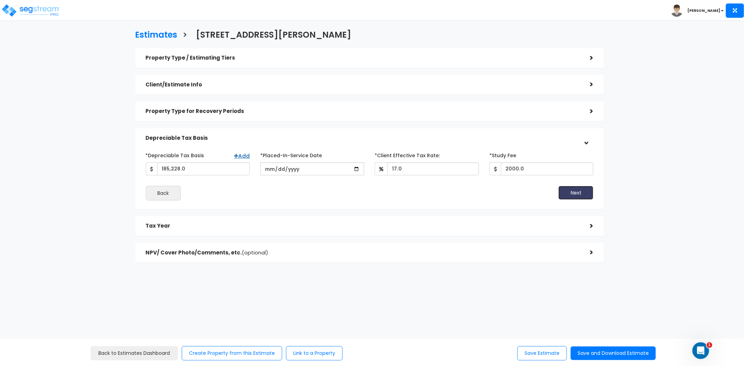
click at [581, 194] on button "Next" at bounding box center [576, 193] width 35 height 14
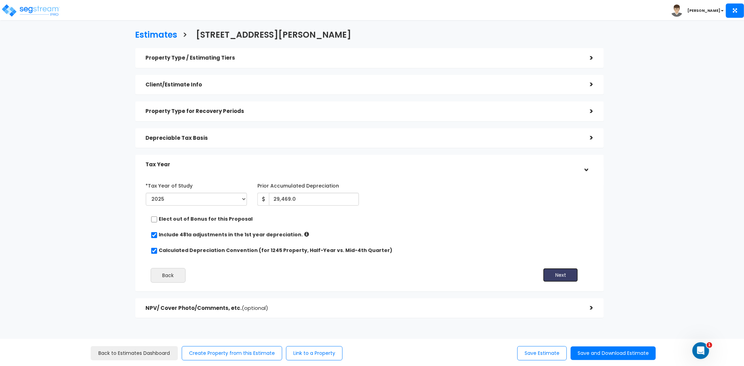
click at [554, 276] on button "Next" at bounding box center [560, 275] width 35 height 14
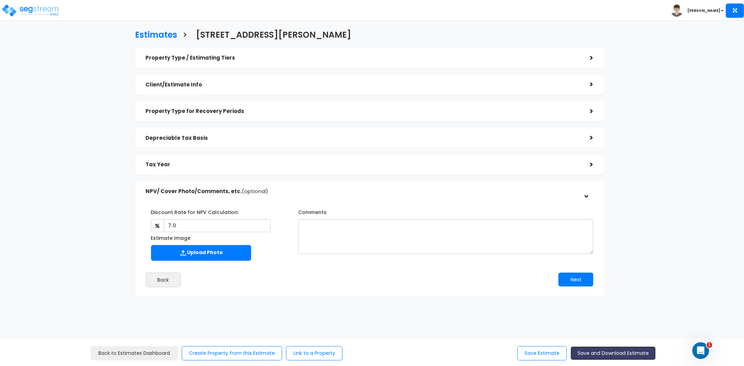
click at [598, 352] on button "Save and Download Estimate" at bounding box center [613, 354] width 85 height 14
click at [123, 355] on link "Back to Estimates Dashboard" at bounding box center [134, 353] width 87 height 14
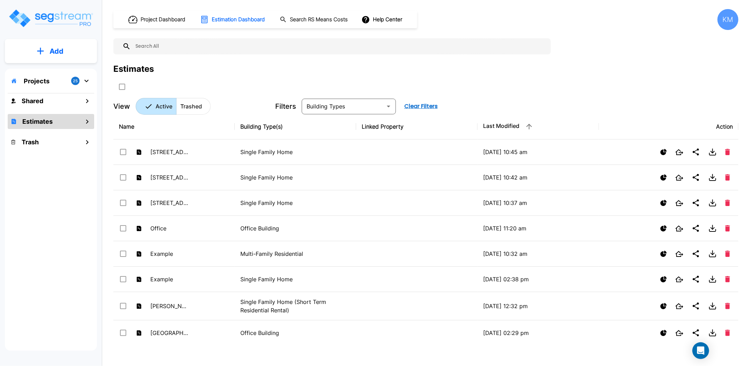
click at [60, 51] on p "Add" at bounding box center [57, 51] width 14 height 10
click at [45, 110] on p "Add Estimate" at bounding box center [55, 110] width 36 height 8
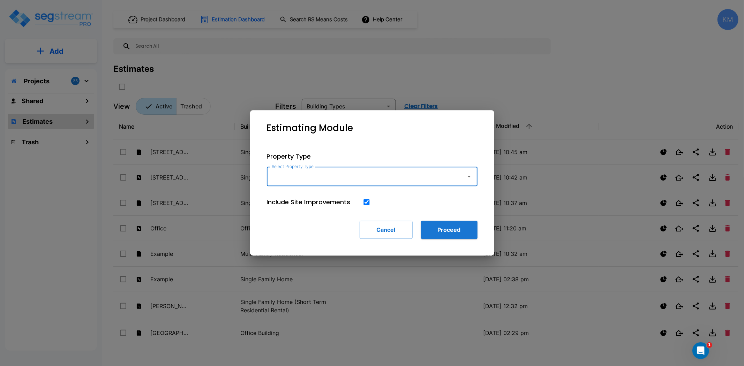
click at [338, 176] on input "Select Property Type" at bounding box center [364, 176] width 189 height 13
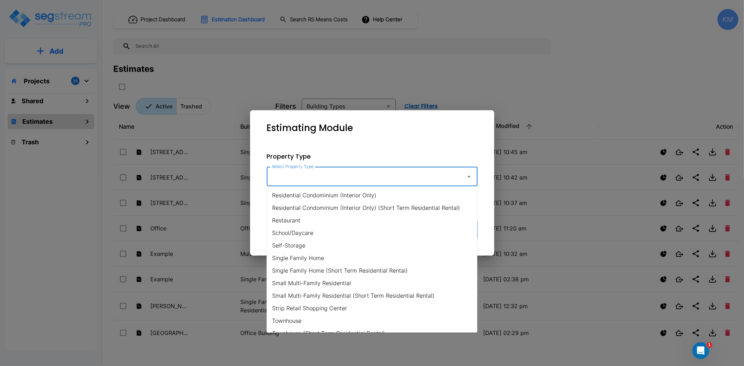
scroll to position [465, 0]
click at [296, 279] on li "Small Multi-Family Residential" at bounding box center [372, 283] width 211 height 13
type input "Small Multi-Family Residential"
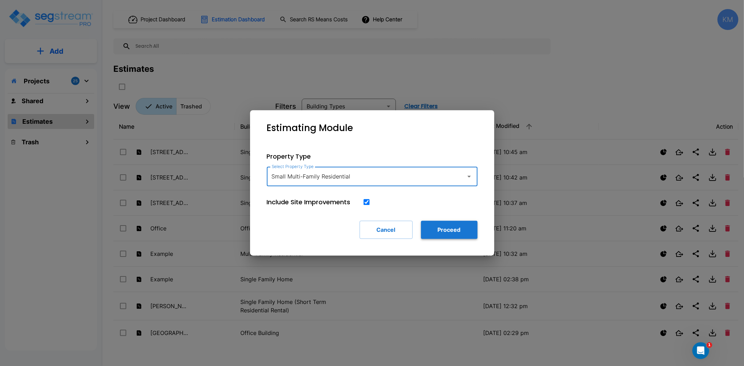
click at [445, 230] on button "Proceed" at bounding box center [449, 230] width 57 height 18
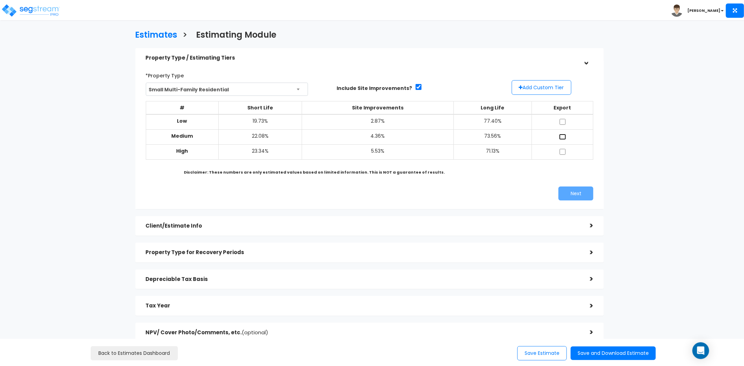
click at [565, 135] on input "checkbox" at bounding box center [562, 137] width 7 height 6
checkbox input "true"
click at [577, 189] on button "Next" at bounding box center [576, 194] width 35 height 14
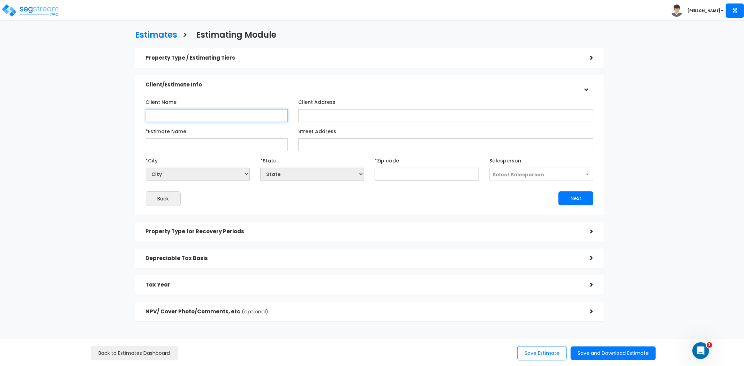
click at [260, 116] on input "Client Name" at bounding box center [217, 115] width 142 height 13
click at [216, 116] on input "Client Name" at bounding box center [217, 115] width 142 height 13
type input "[PERSON_NAME]"
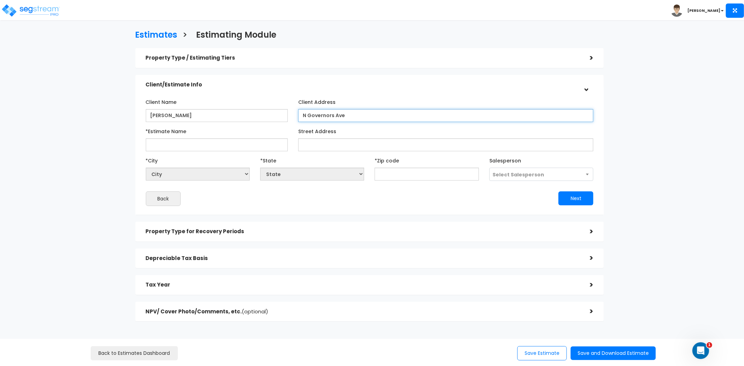
type input "N Governors Ave"
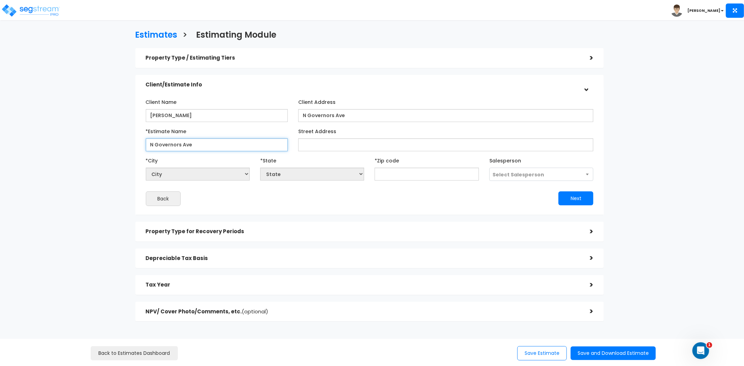
type input "N Governors Ave"
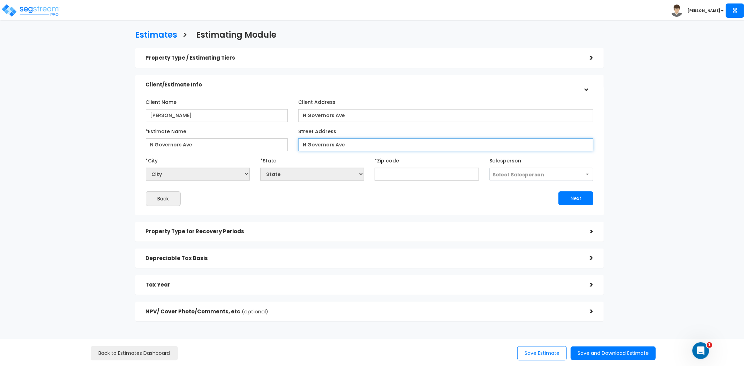
type input "N Governors Ave"
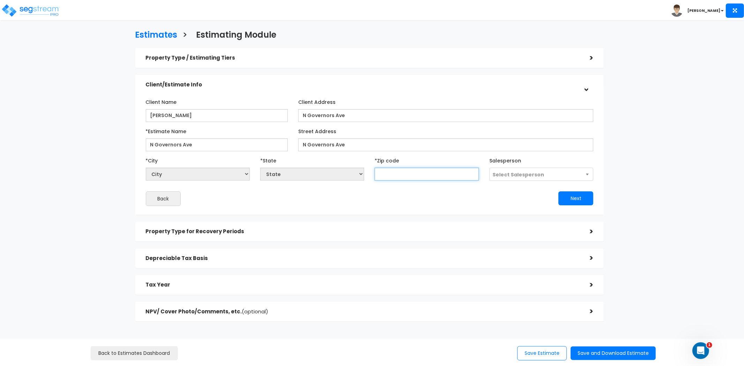
select select "National Average"
click at [388, 167] on div "*Zip code" at bounding box center [427, 168] width 104 height 26
click at [392, 172] on input "text" at bounding box center [427, 174] width 104 height 13
type input "19"
select select "PA"
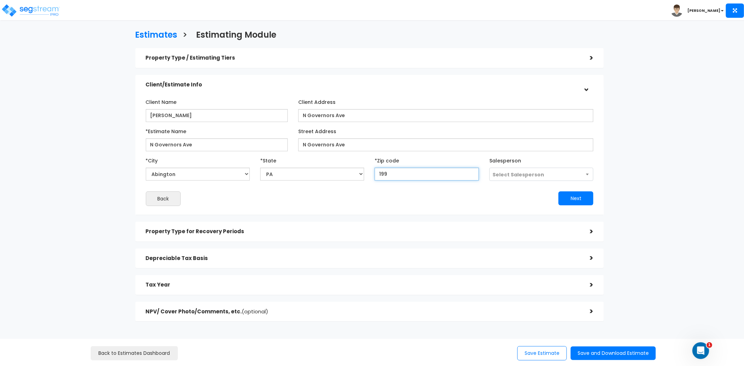
type input "1990"
select select "DE"
type input "19904"
click at [571, 201] on button "Next" at bounding box center [576, 199] width 35 height 14
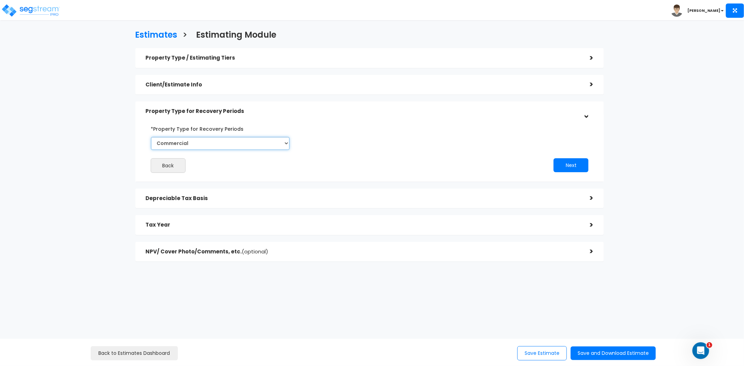
click at [222, 141] on select "Commercial Residential" at bounding box center [220, 143] width 139 height 13
select select "Residential"
click at [151, 137] on select "Commercial Residential" at bounding box center [220, 143] width 139 height 13
click at [582, 163] on button "Next" at bounding box center [571, 165] width 35 height 14
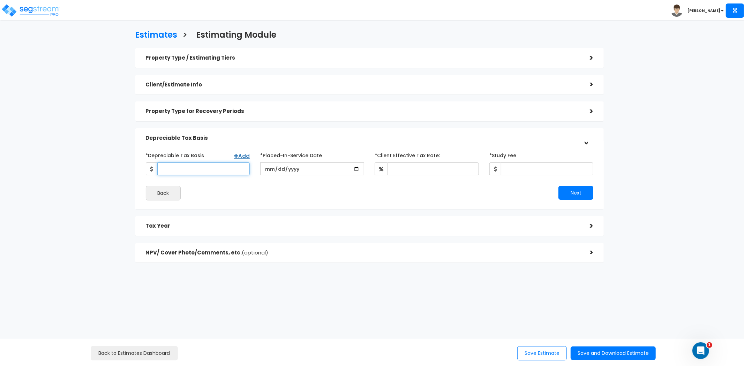
click at [189, 169] on input "*Depreciable Tax Basis" at bounding box center [203, 169] width 92 height 13
click at [235, 169] on input "*Depreciable Tax Basis" at bounding box center [203, 169] width 92 height 13
type input "196,034"
type input "2023-01-05"
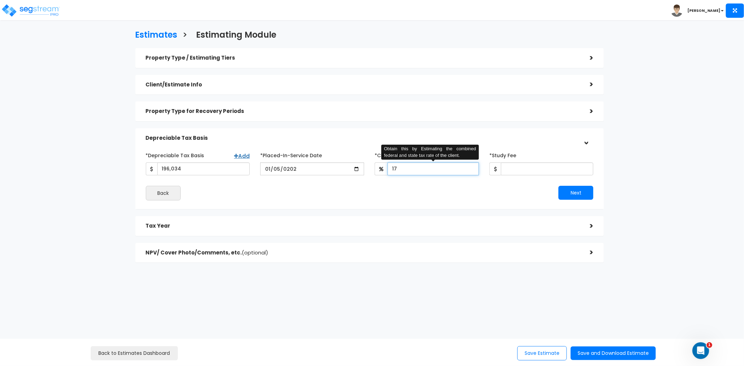
type input "17"
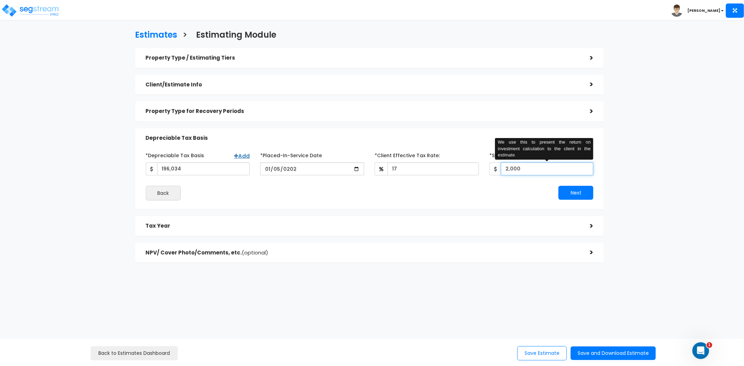
type input "2,000"
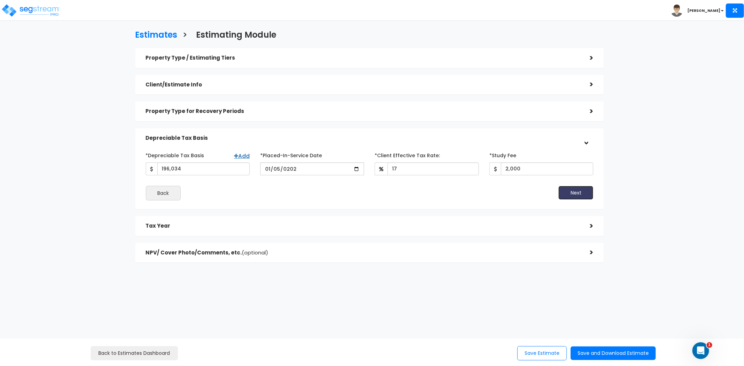
click at [580, 196] on button "Next" at bounding box center [576, 193] width 35 height 14
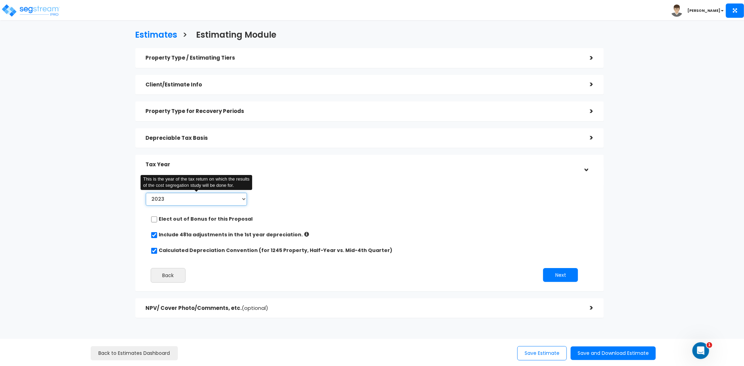
click at [209, 200] on select "2023 2024 2025 2026" at bounding box center [197, 199] width 102 height 13
select select "2025"
click at [146, 193] on select "2023 2024 2025 2026" at bounding box center [197, 199] width 102 height 13
click at [296, 200] on input "Prior Accumulated Depreciation" at bounding box center [314, 199] width 90 height 13
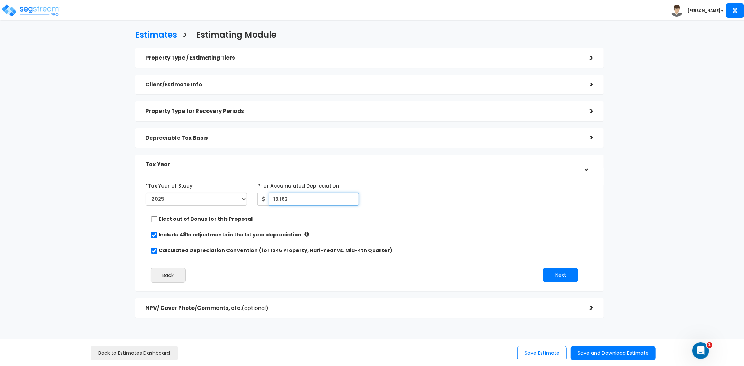
type input "13,162"
click at [548, 274] on button "Next" at bounding box center [560, 275] width 35 height 14
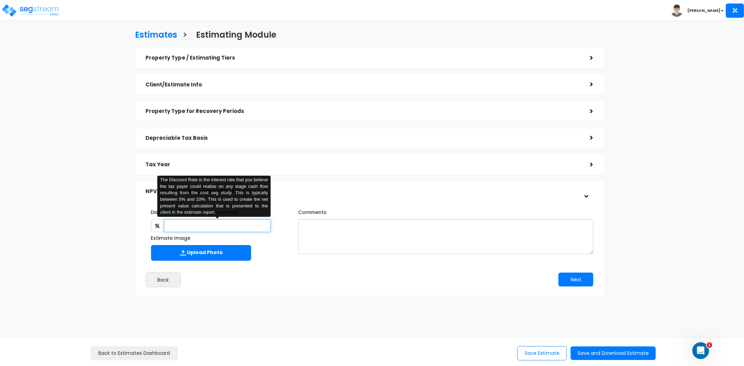
click at [255, 227] on input "text" at bounding box center [217, 225] width 107 height 13
type input "7"
click at [585, 284] on button "Next" at bounding box center [576, 280] width 35 height 14
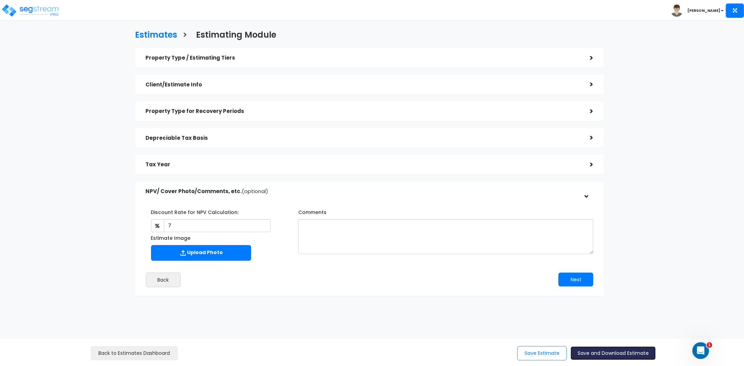
click at [610, 356] on button "Save and Download Estimate" at bounding box center [613, 354] width 85 height 14
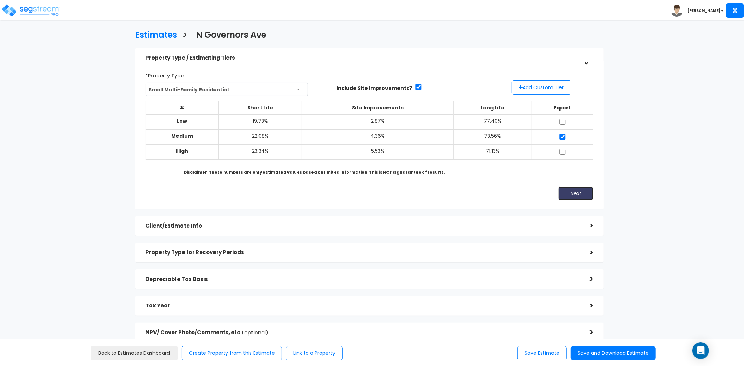
click at [577, 195] on button "Next" at bounding box center [576, 194] width 35 height 14
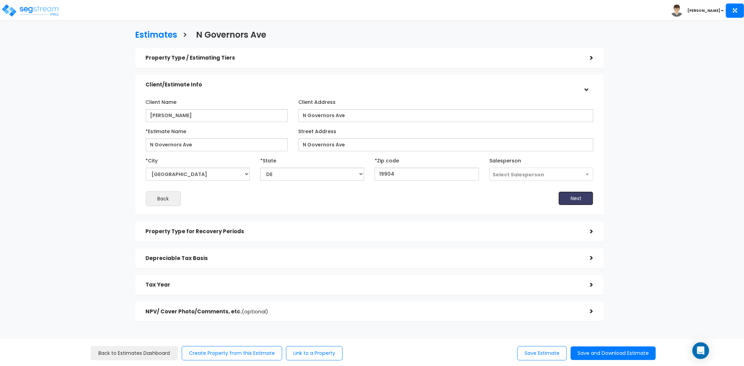
click at [578, 193] on button "Next" at bounding box center [576, 199] width 35 height 14
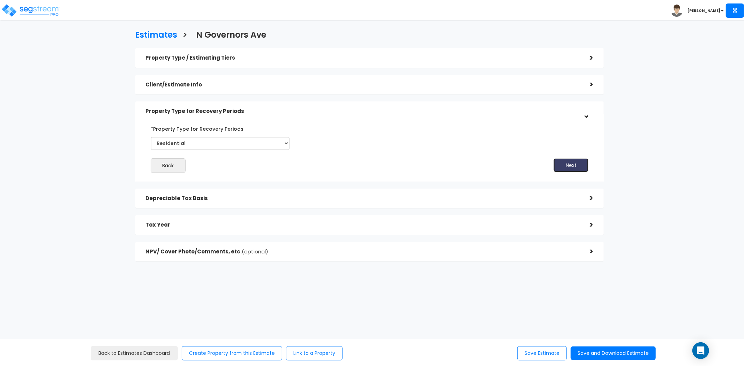
click at [569, 171] on button "Next" at bounding box center [571, 165] width 35 height 14
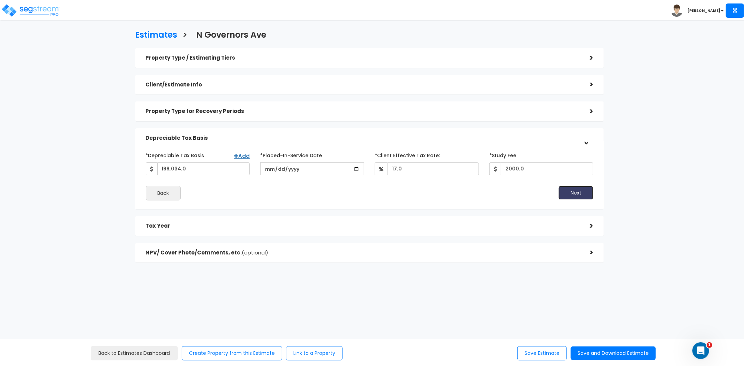
click at [570, 194] on button "Next" at bounding box center [576, 193] width 35 height 14
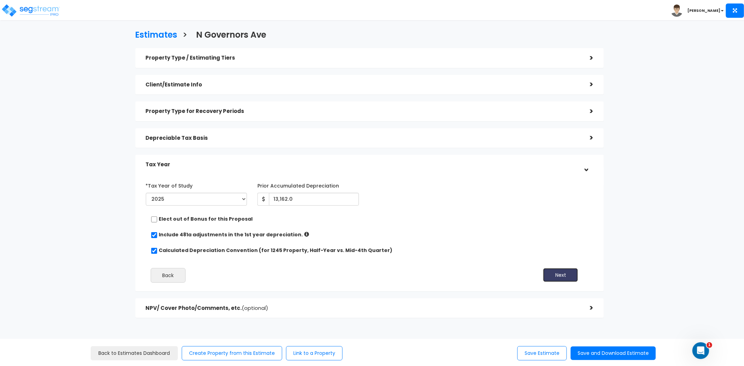
click at [566, 272] on button "Next" at bounding box center [560, 275] width 35 height 14
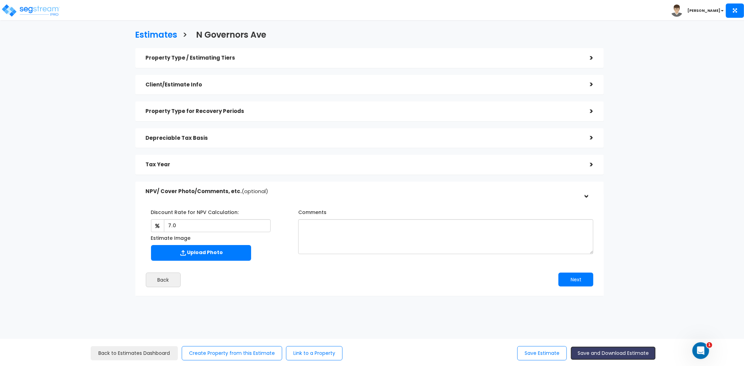
click at [618, 354] on button "Save and Download Estimate" at bounding box center [613, 354] width 85 height 14
click at [129, 350] on link "Back to Estimates Dashboard" at bounding box center [134, 353] width 87 height 14
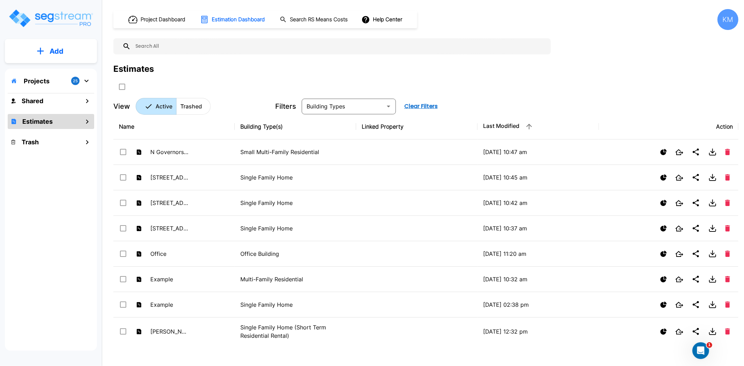
click at [57, 56] on p "Add" at bounding box center [57, 51] width 14 height 10
click at [54, 106] on p "Add Estimate" at bounding box center [55, 110] width 36 height 8
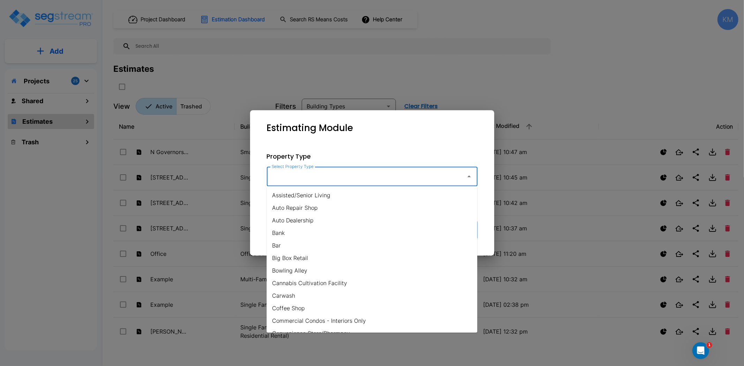
click at [338, 178] on input "Select Property Type" at bounding box center [364, 176] width 189 height 13
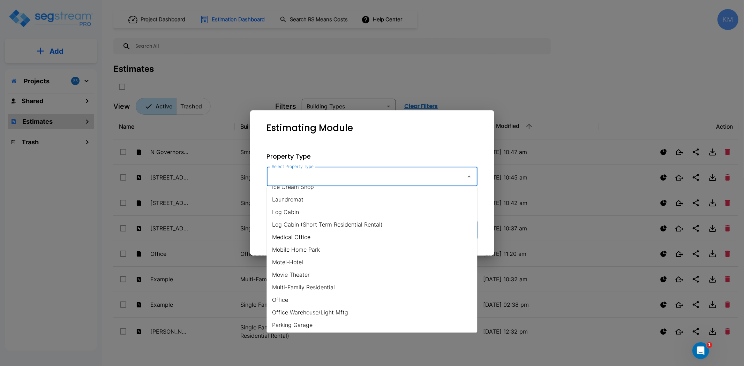
scroll to position [465, 0]
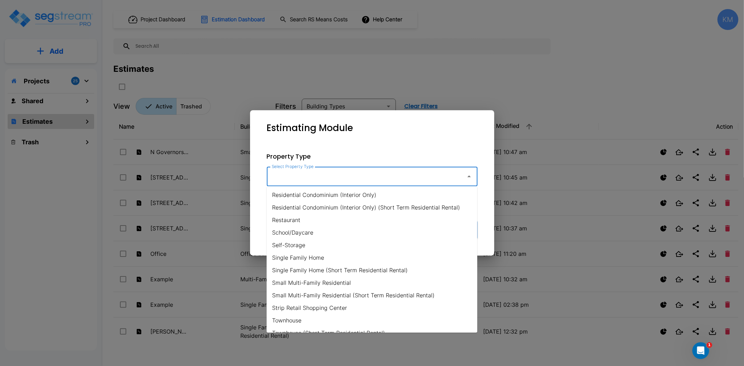
click at [309, 260] on li "Single Family Home" at bounding box center [372, 258] width 211 height 13
type input "Single Family Home"
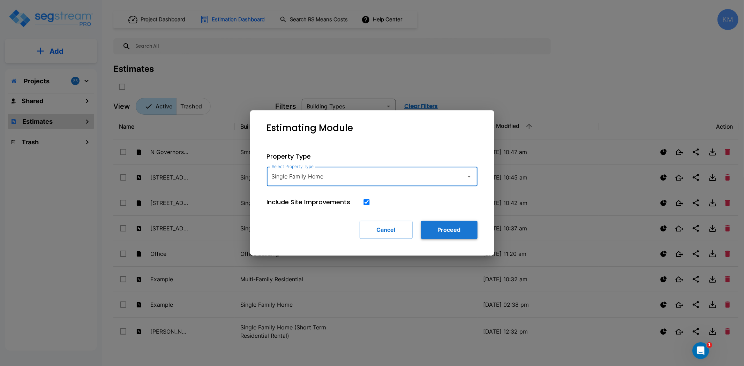
click at [439, 228] on button "Proceed" at bounding box center [449, 230] width 57 height 18
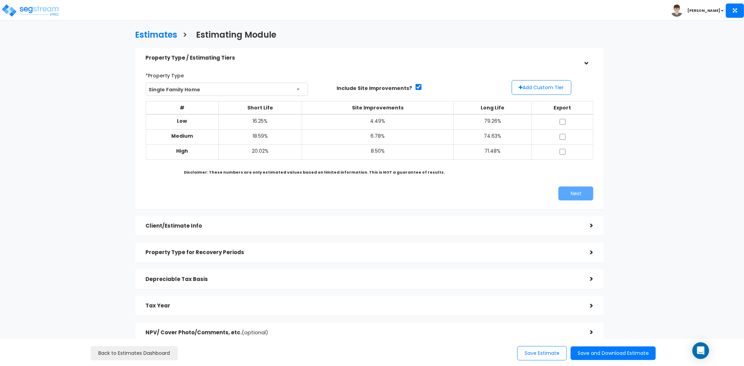
click at [561, 132] on td at bounding box center [563, 136] width 62 height 15
click at [563, 134] on input "checkbox" at bounding box center [562, 137] width 7 height 6
checkbox input "true"
click at [575, 187] on button "Next" at bounding box center [576, 194] width 35 height 14
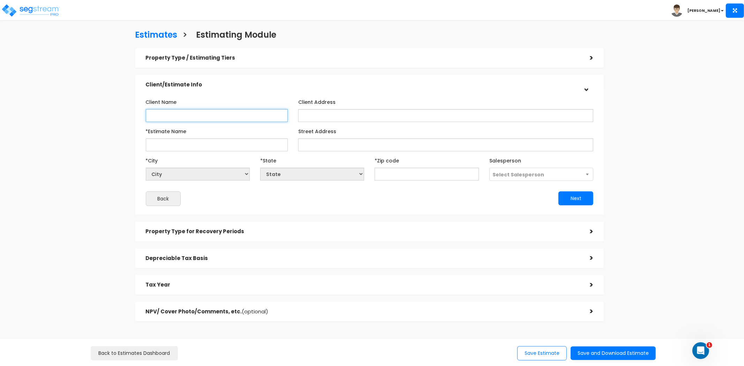
click at [237, 120] on input "Client Name" at bounding box center [217, 115] width 142 height 13
type input "[PERSON_NAME]"
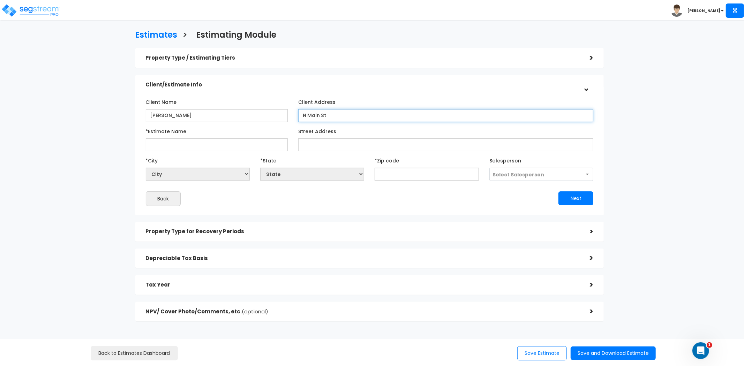
type input "N Main St"
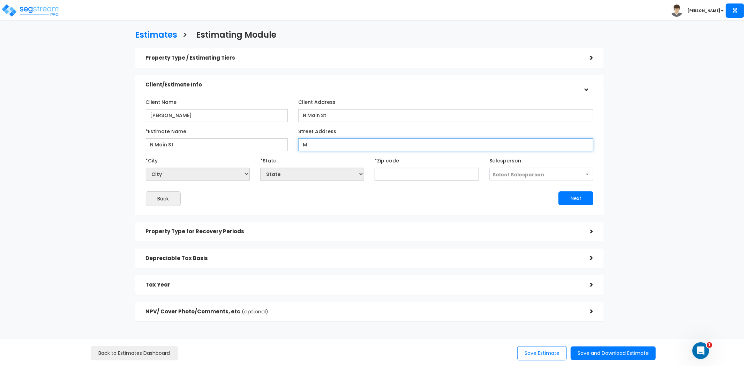
type input "M"
type input "N Main St"
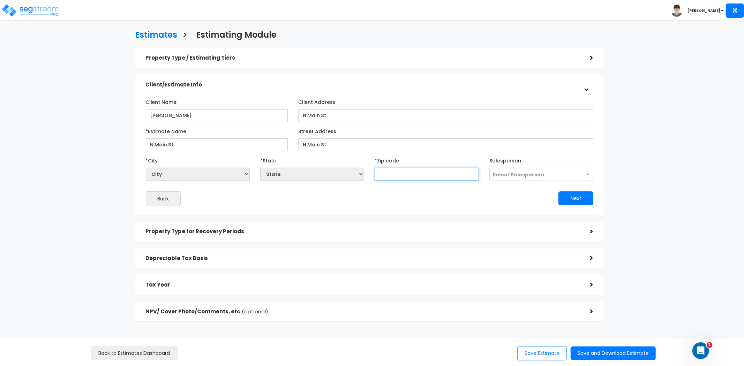
select select "National Average"
type input "19"
select select "PA"
type input "199"
select select "DE"
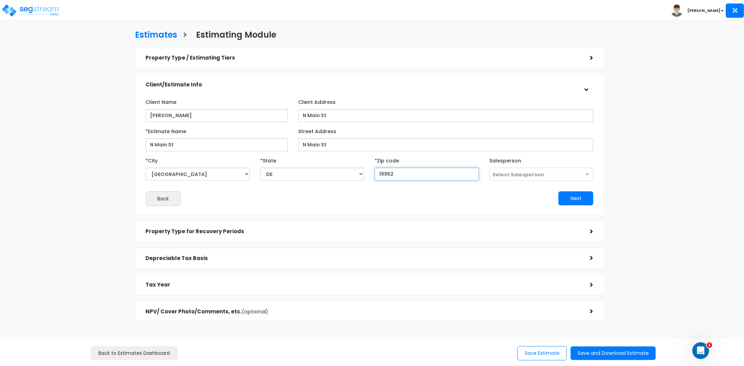
type input "19962"
click at [567, 198] on button "Next" at bounding box center [576, 199] width 35 height 14
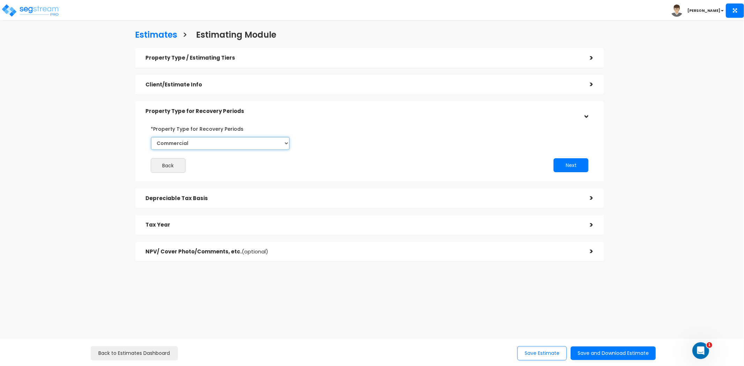
click at [242, 141] on select "Commercial Residential" at bounding box center [220, 143] width 139 height 13
select select "Residential"
click at [151, 137] on select "Commercial Residential" at bounding box center [220, 143] width 139 height 13
click at [567, 168] on button "Next" at bounding box center [571, 165] width 35 height 14
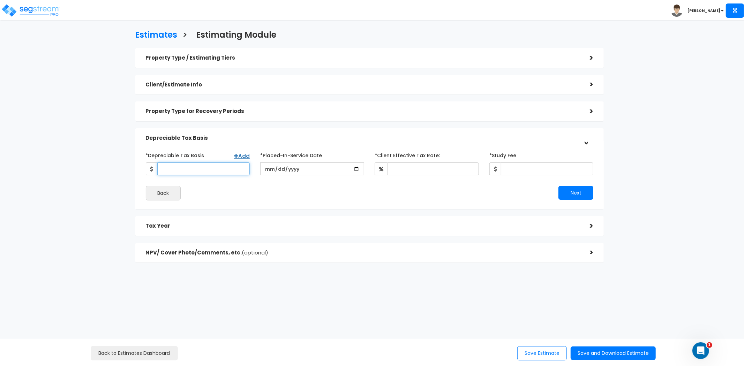
click at [172, 171] on input "*Depreciable Tax Basis" at bounding box center [203, 169] width 92 height 13
drag, startPoint x: 223, startPoint y: 175, endPoint x: 224, endPoint y: 171, distance: 4.2
click at [223, 175] on input "*Depreciable Tax Basis" at bounding box center [203, 169] width 92 height 13
type input "234,470"
type input "2023-11-29"
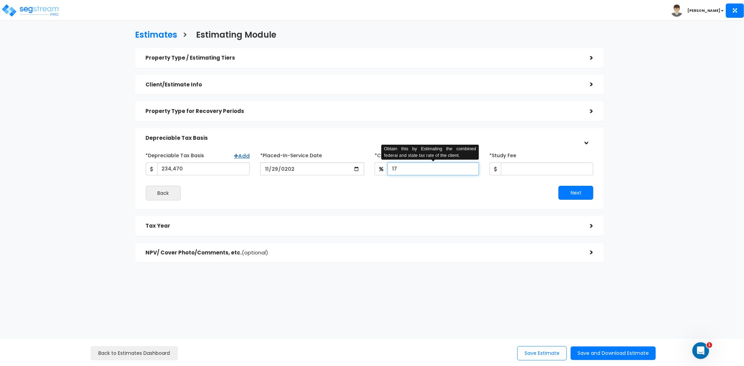
type input "17"
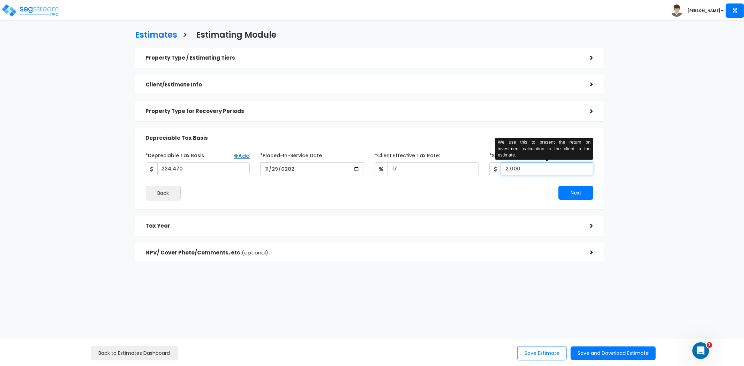
type input "2,000"
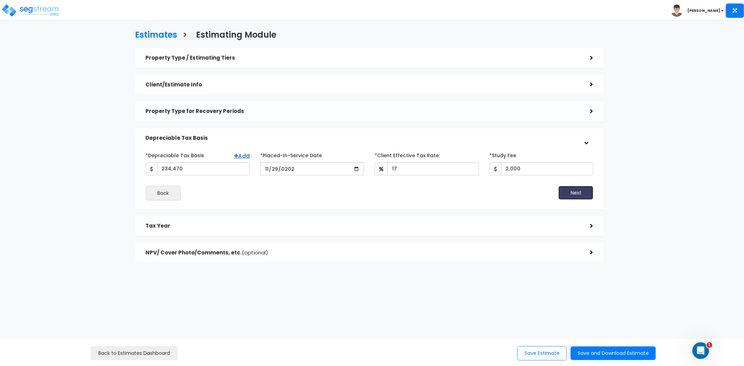
click at [582, 194] on button "Next" at bounding box center [576, 193] width 35 height 14
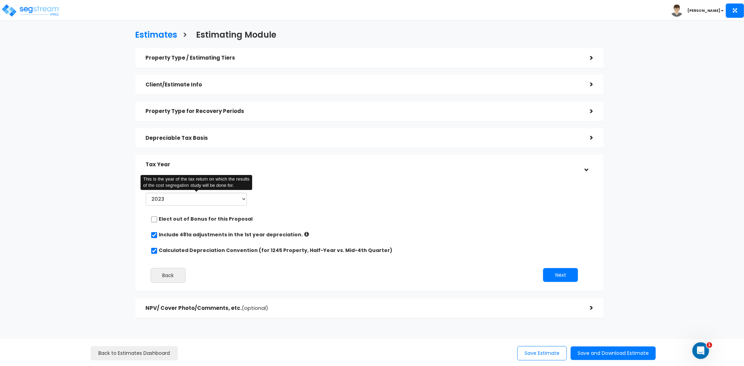
click at [202, 210] on div "*Tax Year of Study 2023 2024 2025 2026 This is the year of the tax return on wh…" at bounding box center [365, 234] width 448 height 115
click at [199, 205] on select "2023 2024 2025 2026" at bounding box center [197, 199] width 102 height 13
select select "2025"
click at [146, 193] on select "2023 2024 2025 2026" at bounding box center [197, 199] width 102 height 13
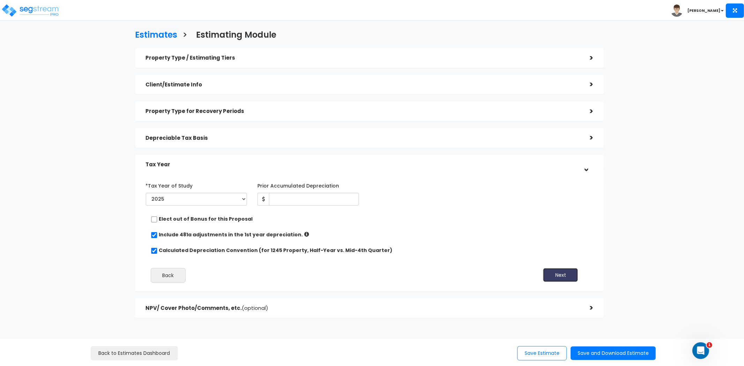
click at [550, 274] on button "Next" at bounding box center [560, 275] width 35 height 14
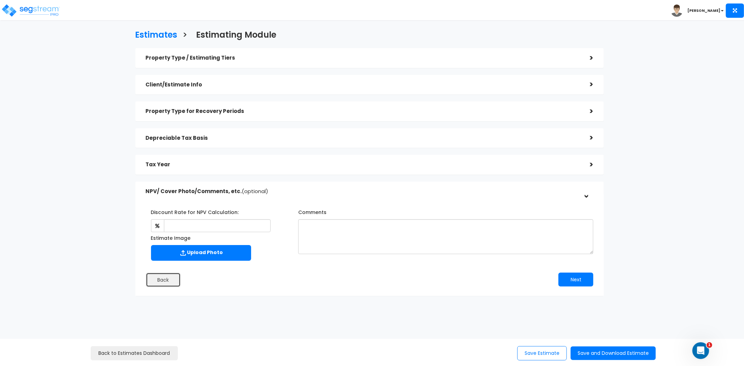
click at [163, 279] on button "Back" at bounding box center [163, 280] width 35 height 15
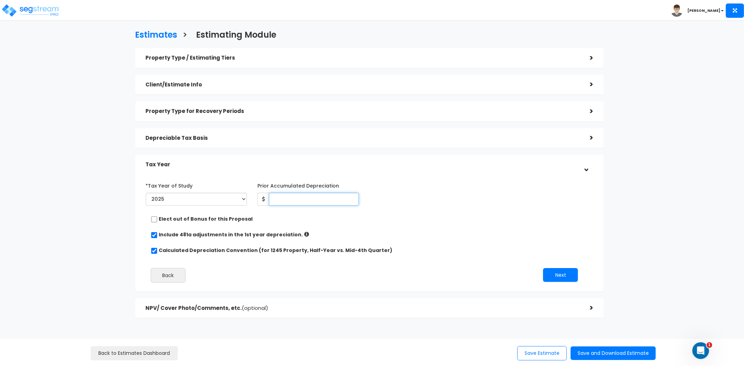
click at [302, 200] on input "Prior Accumulated Depreciation" at bounding box center [314, 199] width 90 height 13
click at [304, 200] on input "Prior Accumulated Depreciation" at bounding box center [314, 199] width 90 height 13
type input "8,979"
click at [562, 279] on button "Next" at bounding box center [560, 275] width 35 height 14
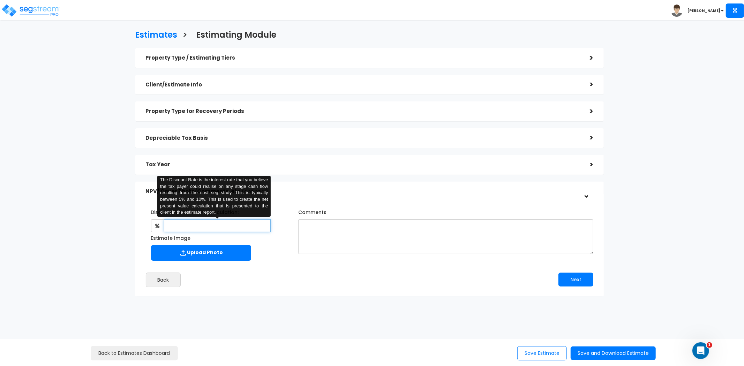
click at [236, 228] on input "text" at bounding box center [217, 225] width 107 height 13
type input "7"
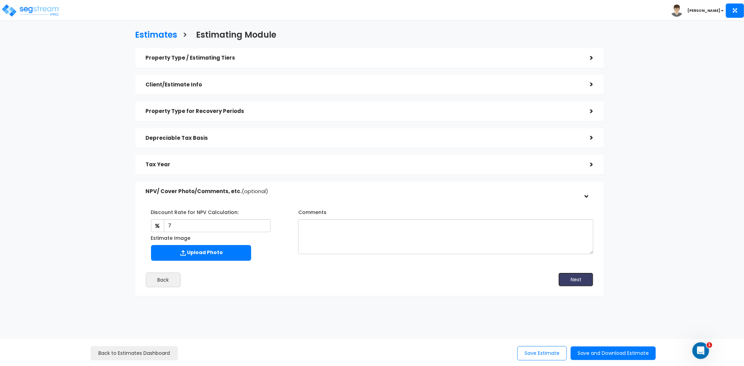
click at [575, 279] on button "Next" at bounding box center [576, 280] width 35 height 14
click at [604, 349] on button "Save and Download Estimate" at bounding box center [613, 354] width 85 height 14
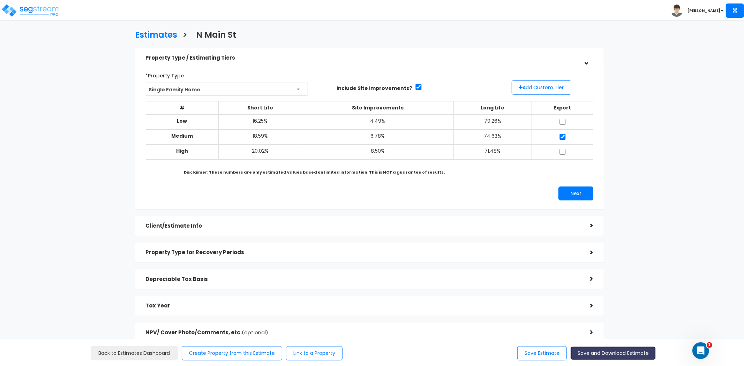
click at [609, 357] on button "Save and Download Estimate" at bounding box center [613, 354] width 85 height 14
click at [121, 357] on link "Back to Estimates Dashboard" at bounding box center [134, 353] width 87 height 14
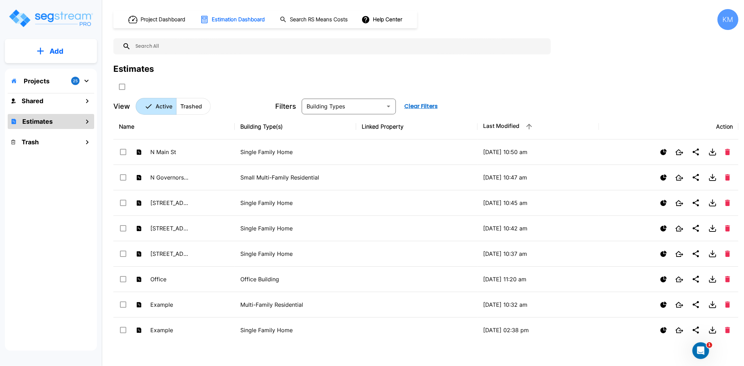
click at [50, 53] on p "Add" at bounding box center [57, 51] width 14 height 10
click at [45, 109] on p "Add Estimate" at bounding box center [55, 110] width 36 height 8
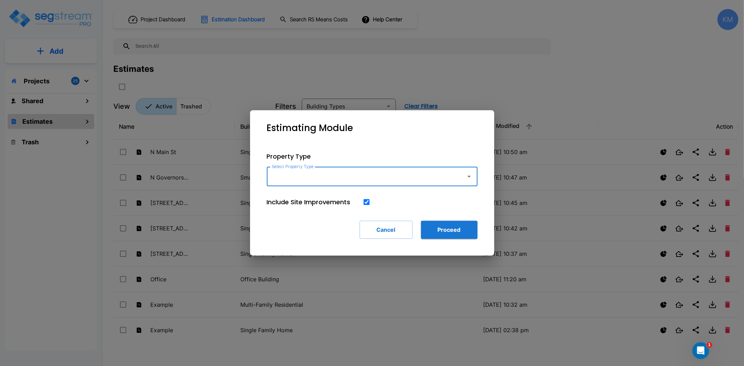
click at [325, 179] on input "Select Property Type" at bounding box center [364, 176] width 189 height 13
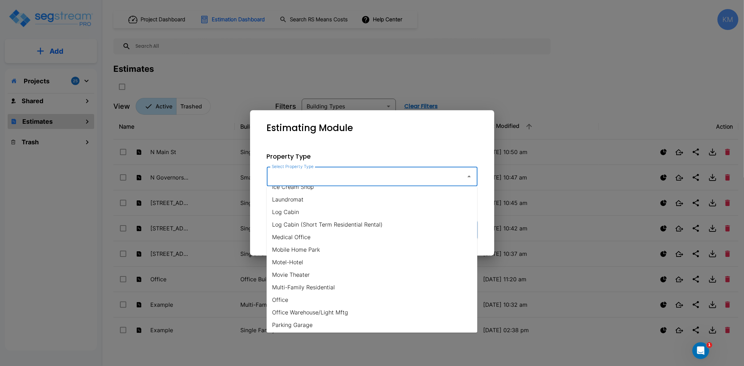
scroll to position [465, 0]
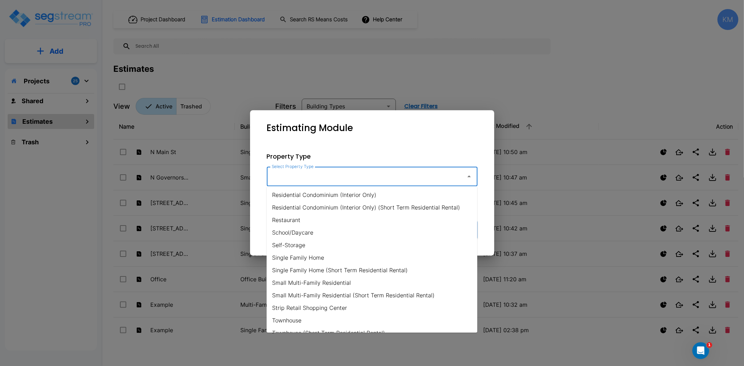
click at [318, 281] on li "Small Multi-Family Residential" at bounding box center [372, 283] width 211 height 13
type input "Small Multi-Family Residential"
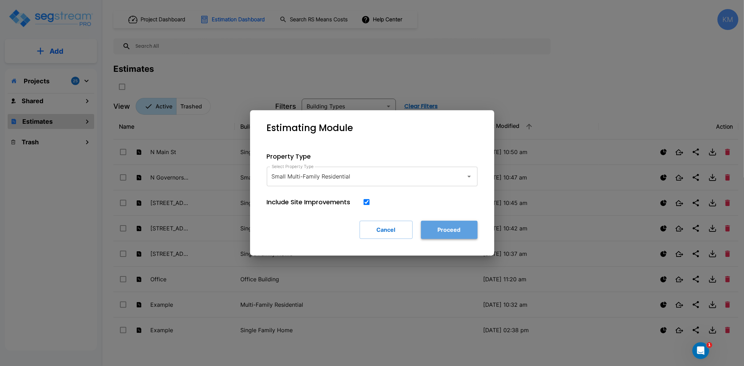
click at [441, 231] on button "Proceed" at bounding box center [449, 230] width 57 height 18
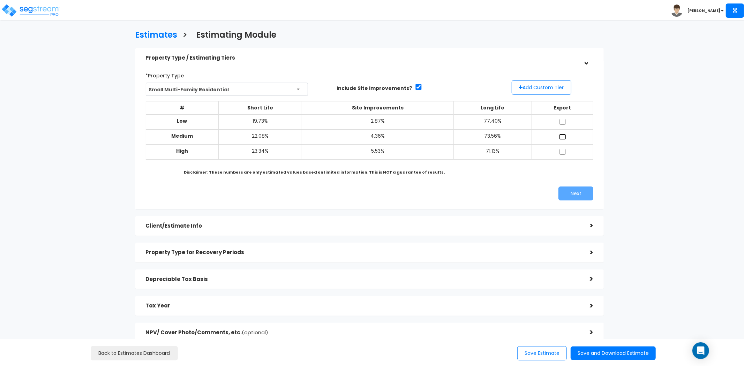
click at [565, 136] on input "checkbox" at bounding box center [562, 137] width 7 height 6
checkbox input "true"
click at [574, 188] on button "Next" at bounding box center [576, 194] width 35 height 14
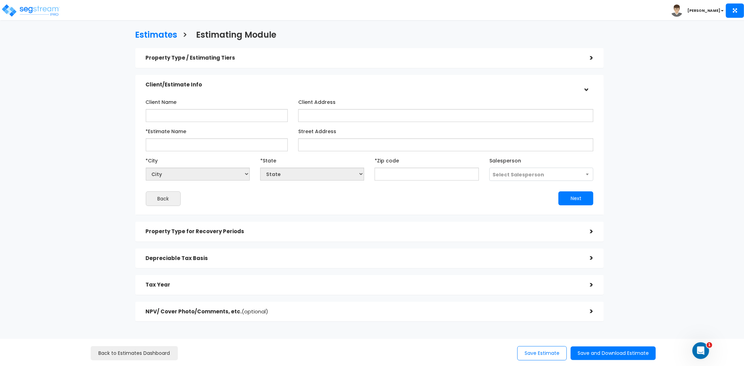
click at [261, 109] on div "Client Name" at bounding box center [217, 109] width 142 height 26
click at [259, 115] on input "Client Name" at bounding box center [217, 115] width 142 height 13
type input "[PERSON_NAME]"
click at [365, 115] on input "Client Address" at bounding box center [445, 115] width 295 height 13
type input "[STREET_ADDRESS][US_STATE]"
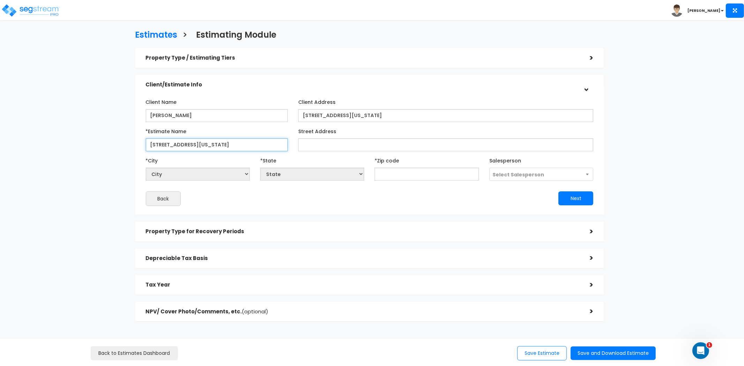
type input "[STREET_ADDRESS][US_STATE]"
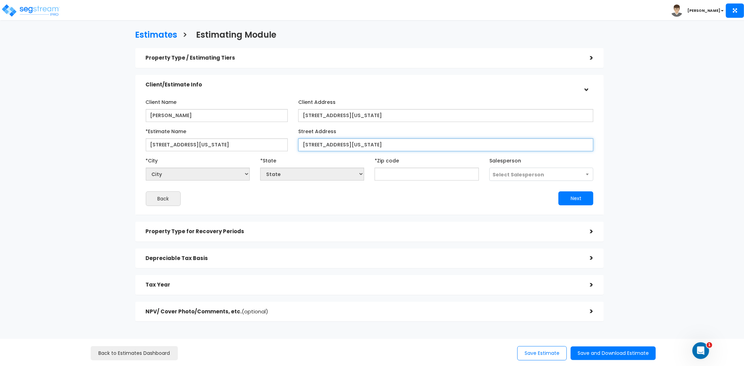
type input "[STREET_ADDRESS][US_STATE]"
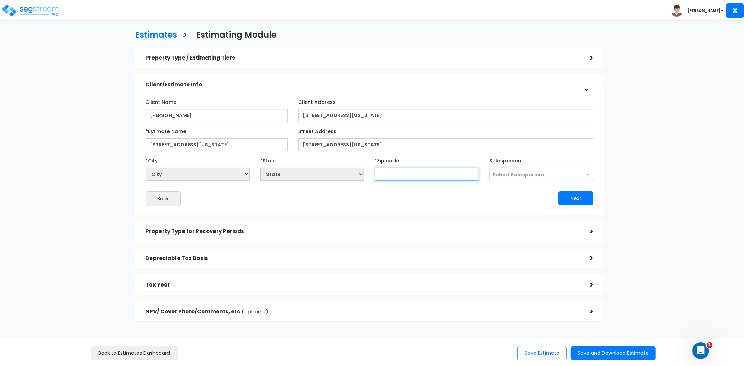
select select "National Average"
click at [405, 179] on input "text" at bounding box center [427, 174] width 104 height 13
type input "19"
select select "PA"
type input "1990"
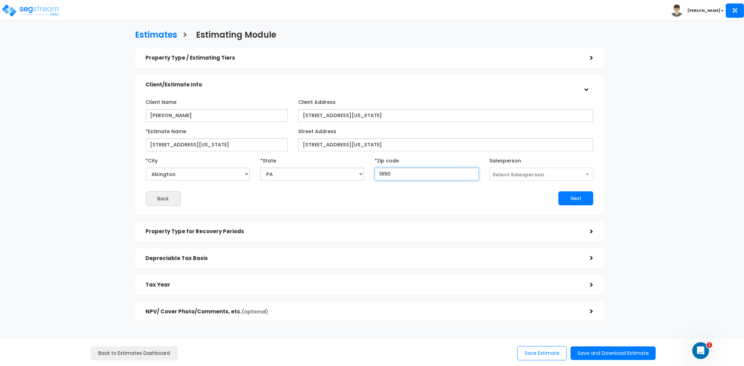
select select "DE"
type input "19901"
click at [580, 201] on button "Next" at bounding box center [576, 199] width 35 height 14
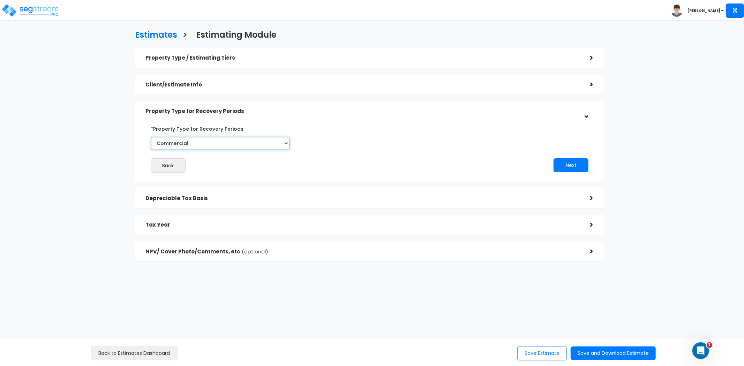
click at [252, 144] on select "Commercial Residential" at bounding box center [220, 143] width 139 height 13
select select "Residential"
click at [151, 137] on select "Commercial Residential" at bounding box center [220, 143] width 139 height 13
click at [578, 165] on button "Next" at bounding box center [571, 165] width 35 height 14
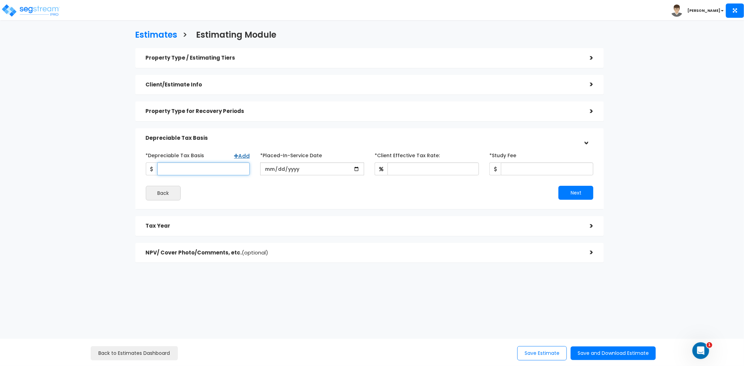
click at [207, 167] on input "*Depreciable Tax Basis" at bounding box center [203, 169] width 92 height 13
click at [189, 165] on input "*Depreciable Tax Basis" at bounding box center [203, 169] width 92 height 13
type input "150,144"
type input "[DATE]"
click at [269, 168] on input "date" at bounding box center [312, 169] width 104 height 13
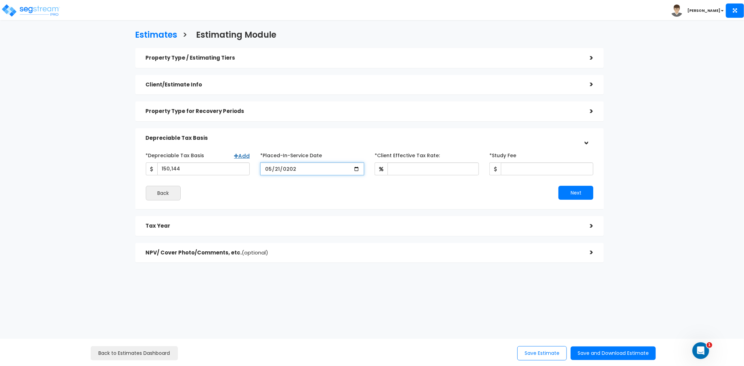
type input "[DATE]"
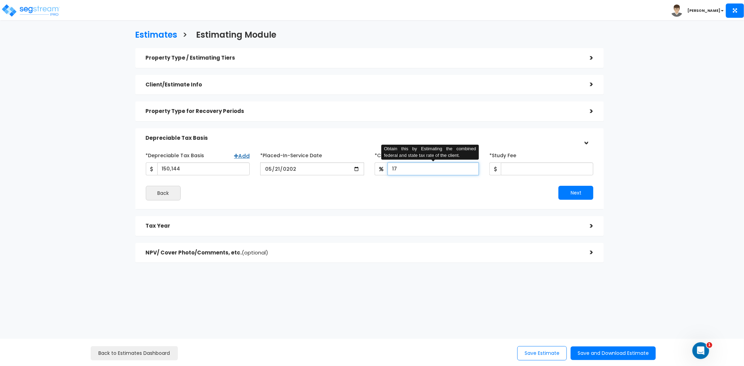
type input "17"
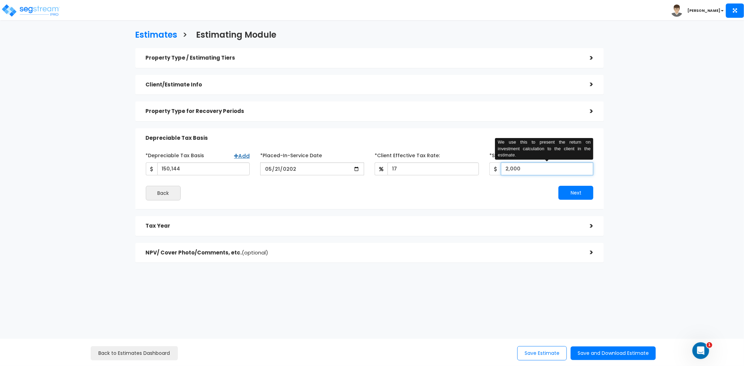
type input "2,000"
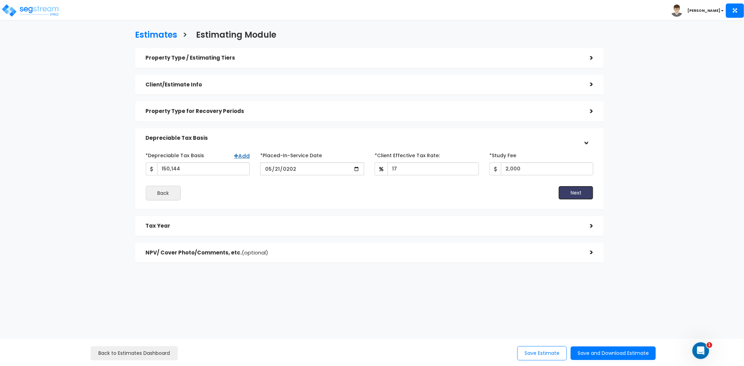
click at [578, 191] on button "Next" at bounding box center [576, 193] width 35 height 14
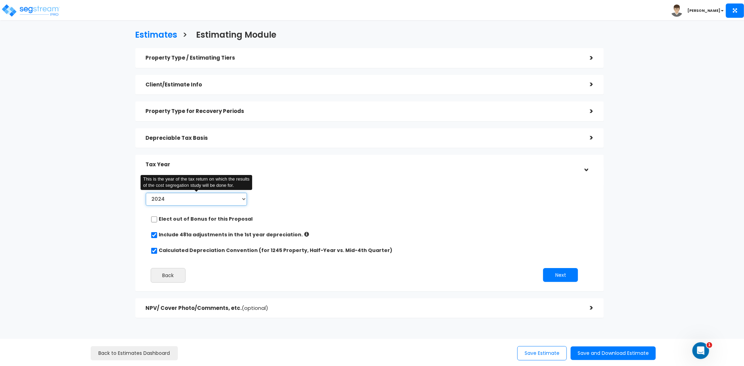
click at [202, 198] on select "2024 2025 2026" at bounding box center [197, 199] width 102 height 13
select select "2025"
click at [146, 193] on select "2024 2025 2026" at bounding box center [197, 199] width 102 height 13
click at [266, 201] on span at bounding box center [263, 199] width 12 height 13
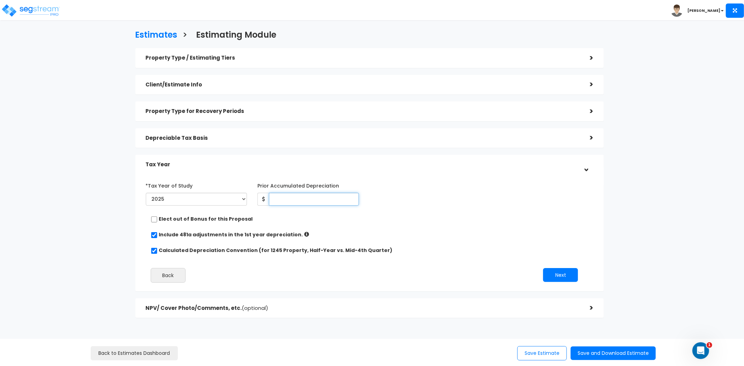
click at [283, 200] on input "Prior Accumulated Depreciation" at bounding box center [314, 199] width 90 height 13
type input "3,185"
click at [561, 278] on button "Next" at bounding box center [560, 275] width 35 height 14
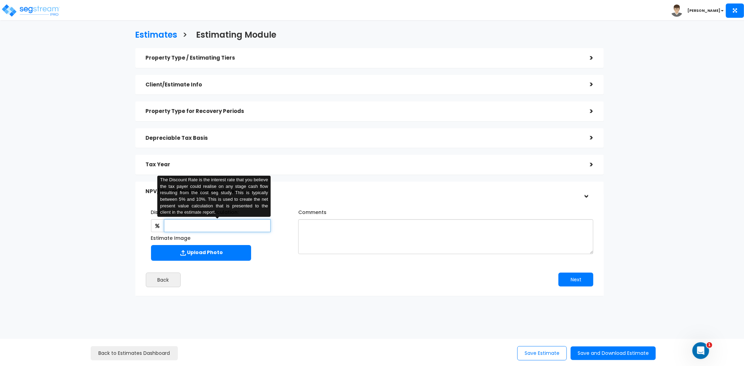
drag, startPoint x: 212, startPoint y: 232, endPoint x: 215, endPoint y: 229, distance: 4.3
click at [212, 231] on input "text" at bounding box center [217, 225] width 107 height 13
type input "7"
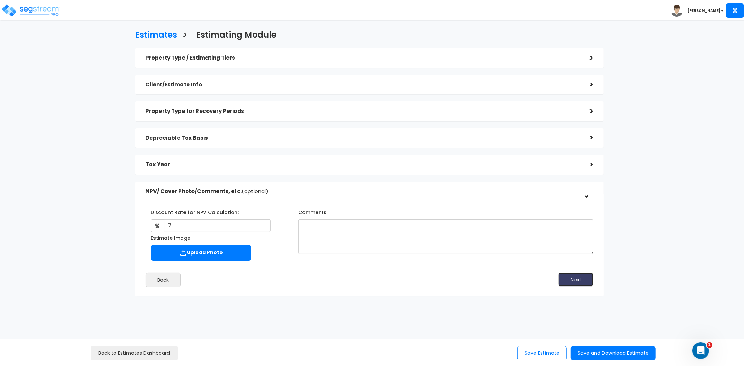
click at [580, 277] on button "Next" at bounding box center [576, 280] width 35 height 14
click at [599, 354] on button "Save and Download Estimate" at bounding box center [613, 354] width 85 height 14
